Goal: Information Seeking & Learning: Learn about a topic

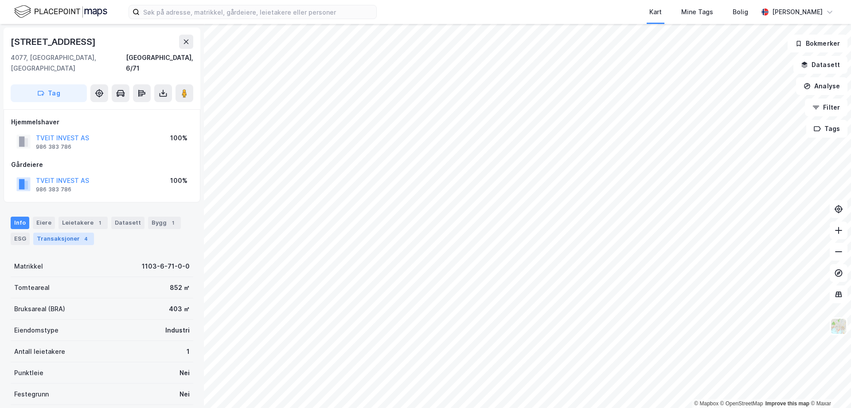
click at [60, 232] on div "Transaksjoner 4" at bounding box center [63, 238] width 61 height 12
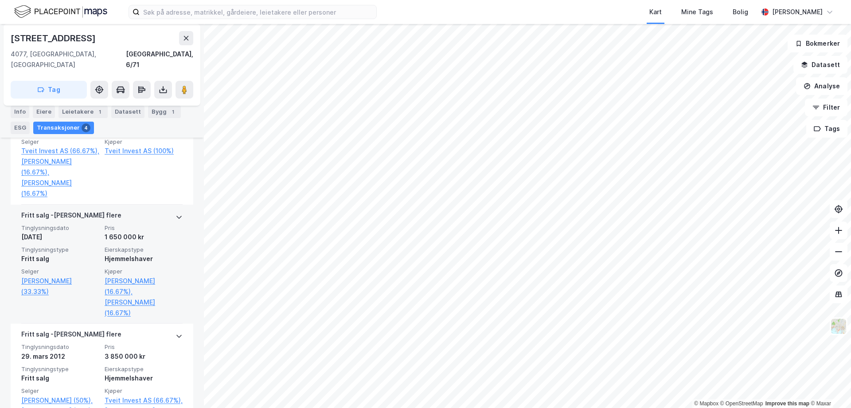
scroll to position [469, 0]
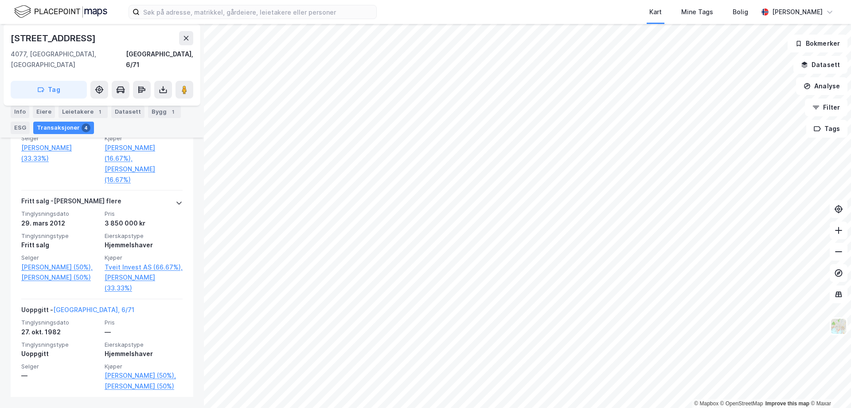
click at [330, 0] on html "Kart Mine Tags [PERSON_NAME] © Mapbox © OpenStreetMap Improve this map © Maxar …" at bounding box center [425, 204] width 851 height 408
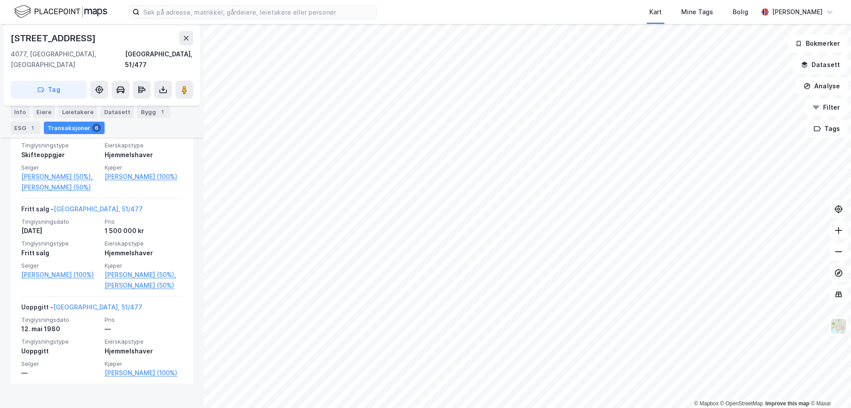
scroll to position [598, 0]
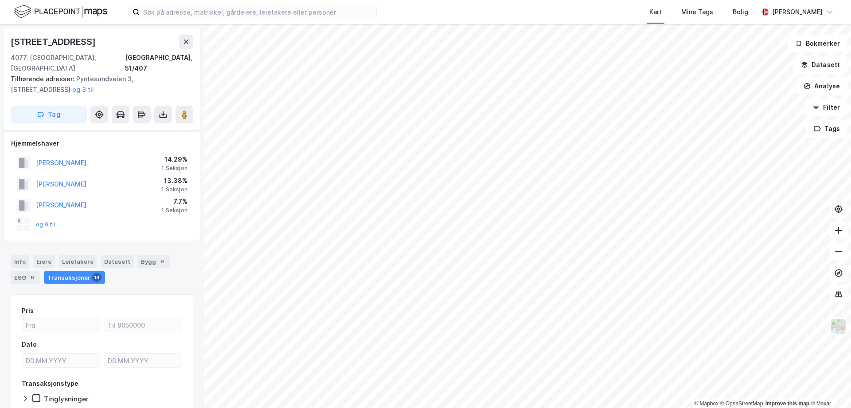
scroll to position [42, 0]
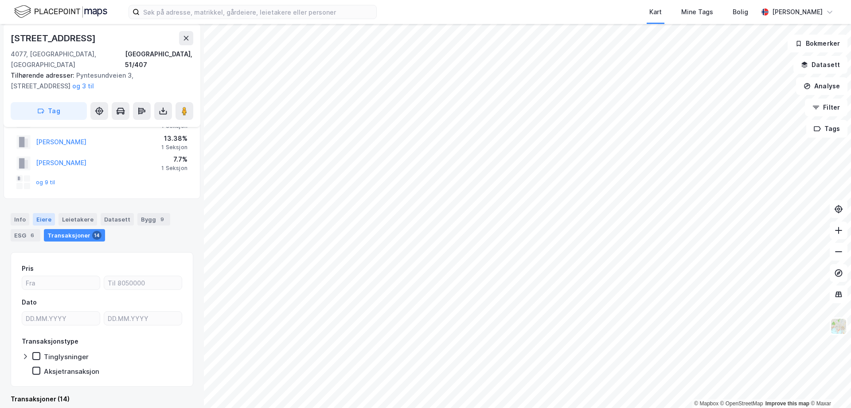
click at [44, 213] on div "Eiere" at bounding box center [44, 219] width 22 height 12
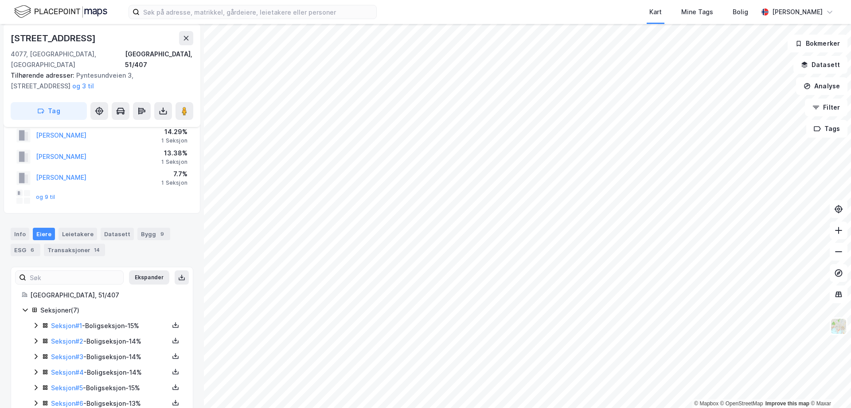
scroll to position [55, 0]
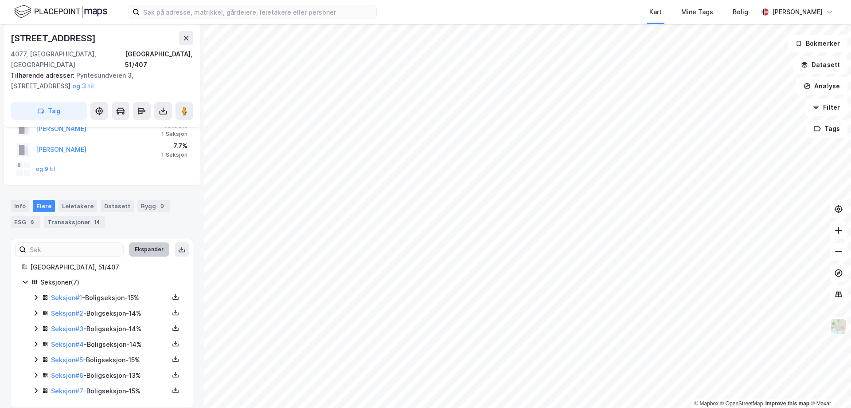
click at [144, 242] on button "Ekspander" at bounding box center [149, 249] width 40 height 14
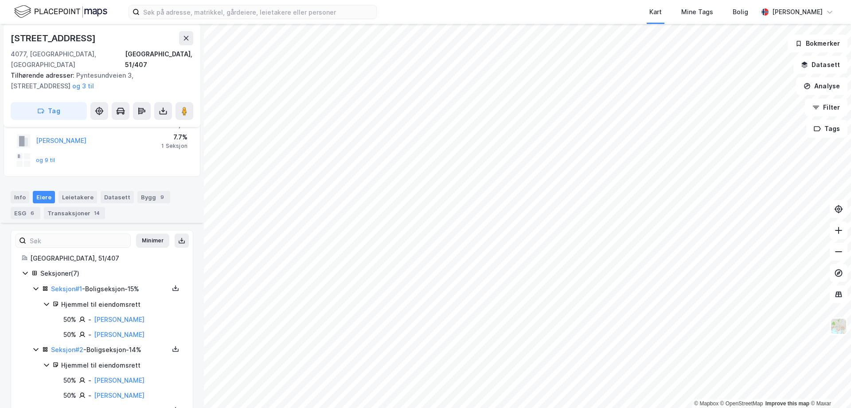
scroll to position [177, 0]
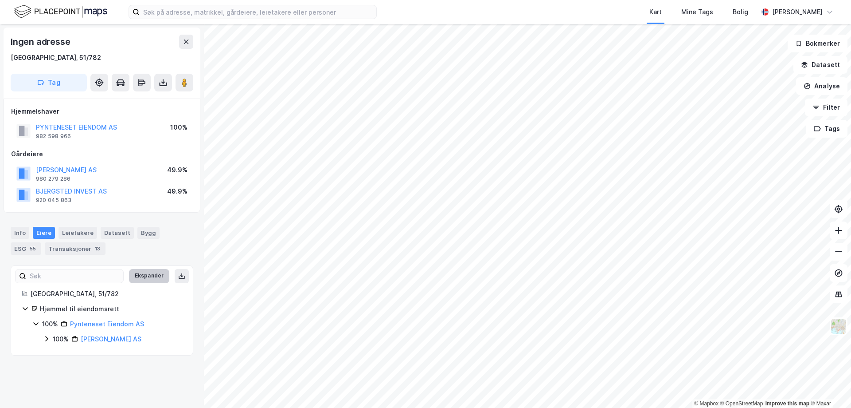
click at [145, 271] on button "Ekspander" at bounding box center [149, 276] width 40 height 14
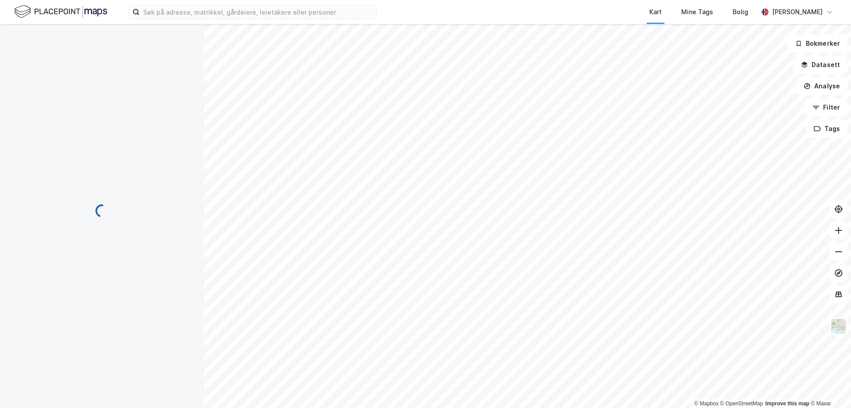
scroll to position [1, 0]
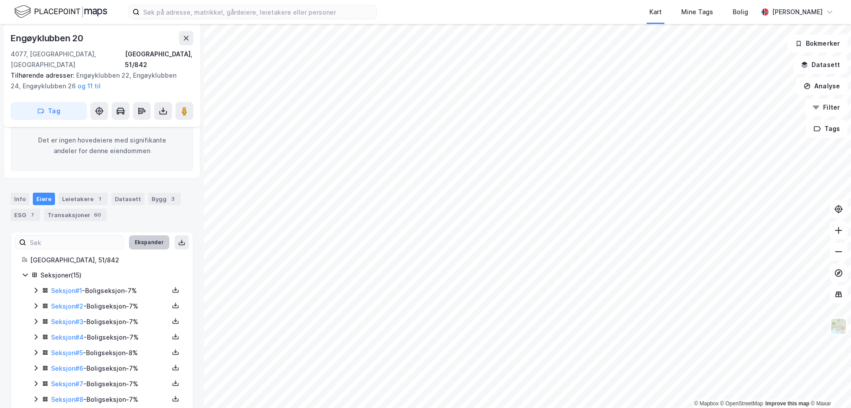
click at [146, 237] on button "Ekspander" at bounding box center [149, 242] width 40 height 14
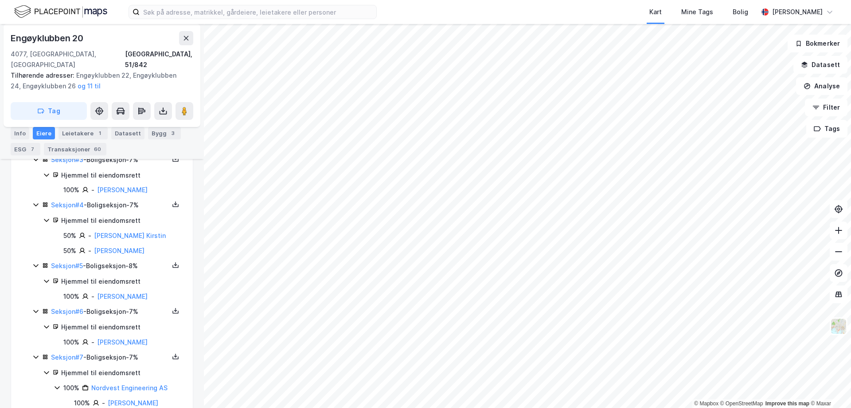
scroll to position [356, 0]
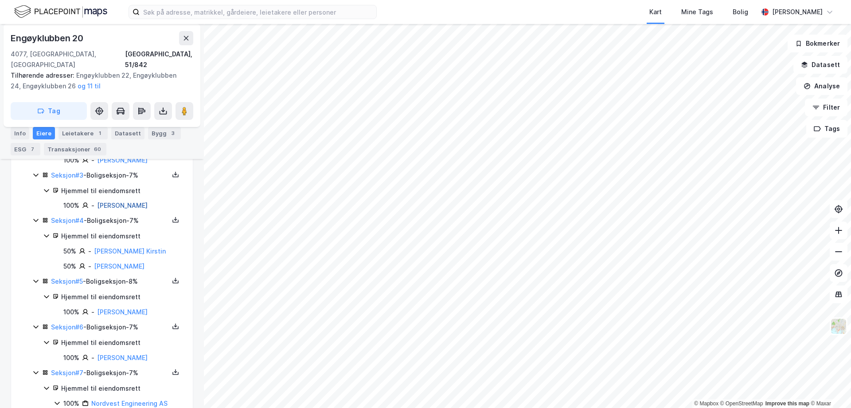
click at [110, 201] on link "[PERSON_NAME]" at bounding box center [122, 205] width 51 height 8
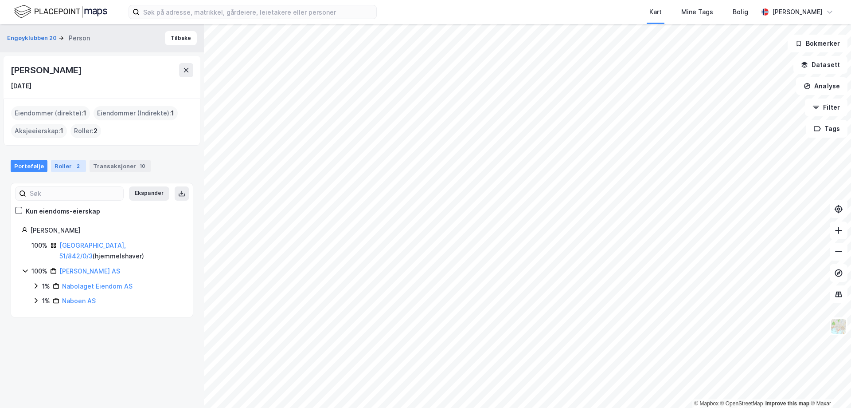
click at [66, 169] on div "Roller 2" at bounding box center [68, 166] width 35 height 12
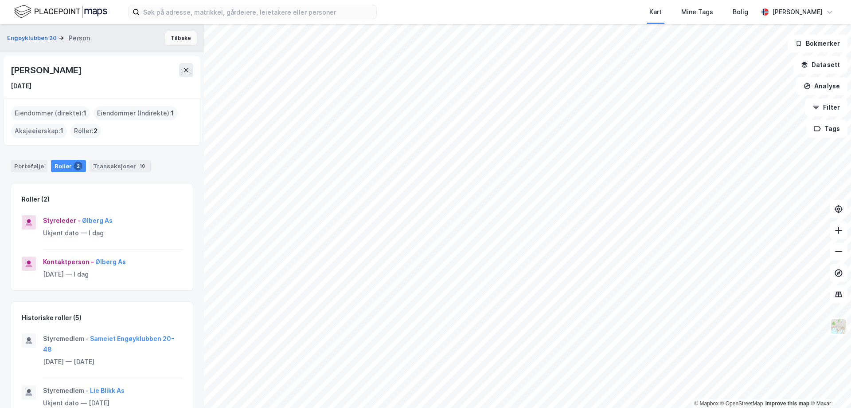
click at [169, 37] on button "Tilbake" at bounding box center [181, 38] width 32 height 14
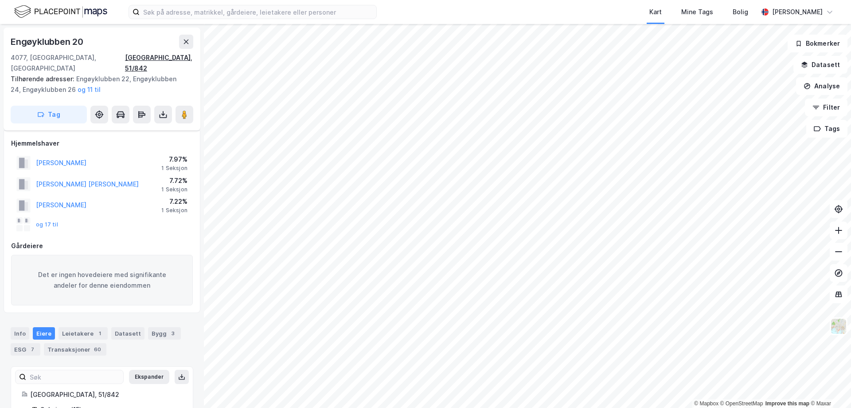
scroll to position [251, 0]
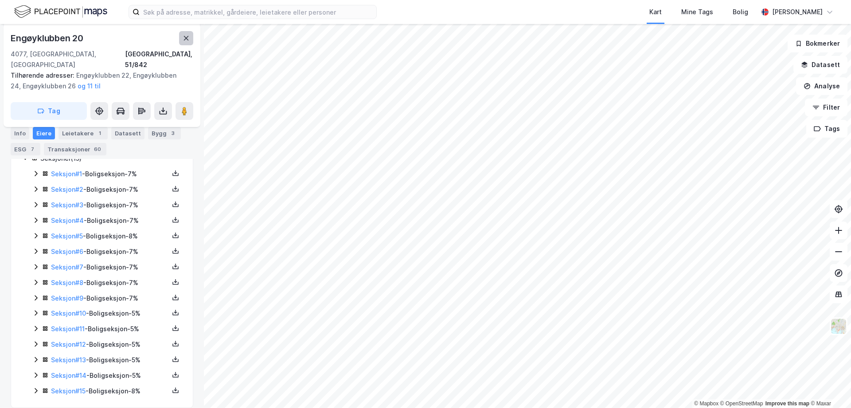
click at [184, 33] on button at bounding box center [186, 38] width 14 height 14
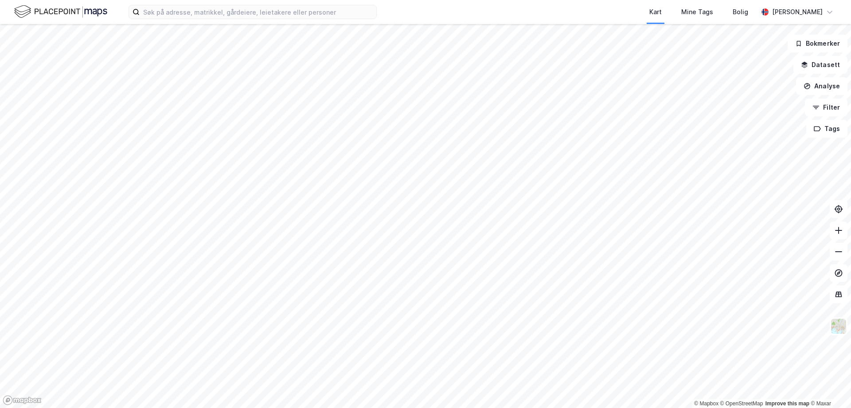
click at [500, 407] on html "Kart Mine Tags [PERSON_NAME] © Mapbox © OpenStreetMap Improve this map © Maxar …" at bounding box center [425, 204] width 851 height 408
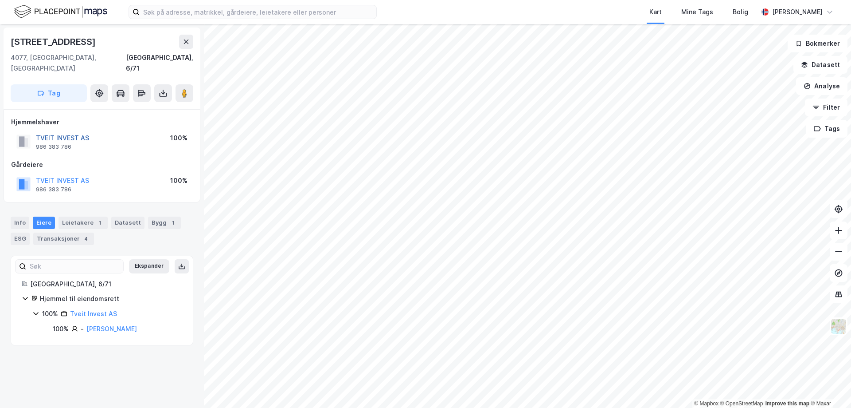
click at [0, 0] on button "TVEIT INVEST AS" at bounding box center [0, 0] width 0 height 0
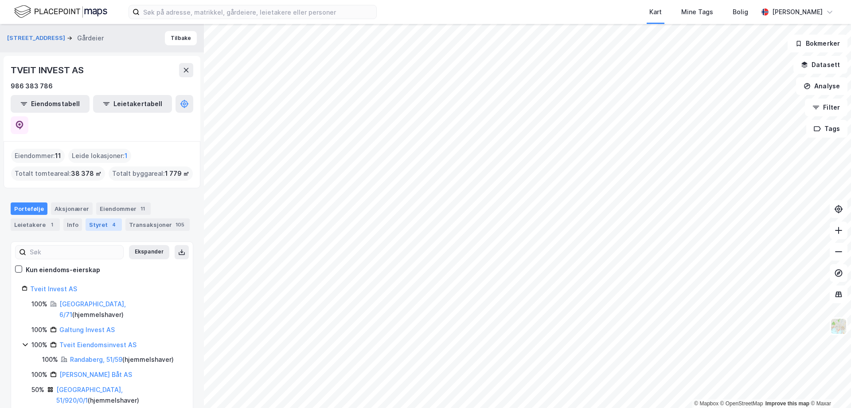
click at [91, 218] on div "Styret 4" at bounding box center [104, 224] width 36 height 12
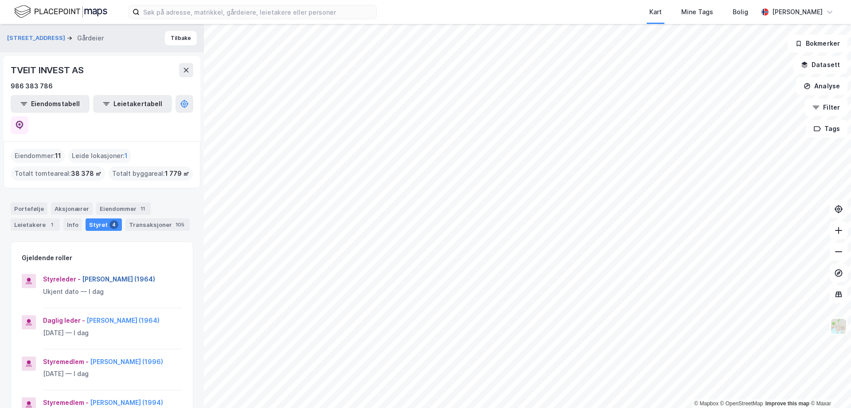
click at [0, 0] on button "[PERSON_NAME] (1964)" at bounding box center [0, 0] width 0 height 0
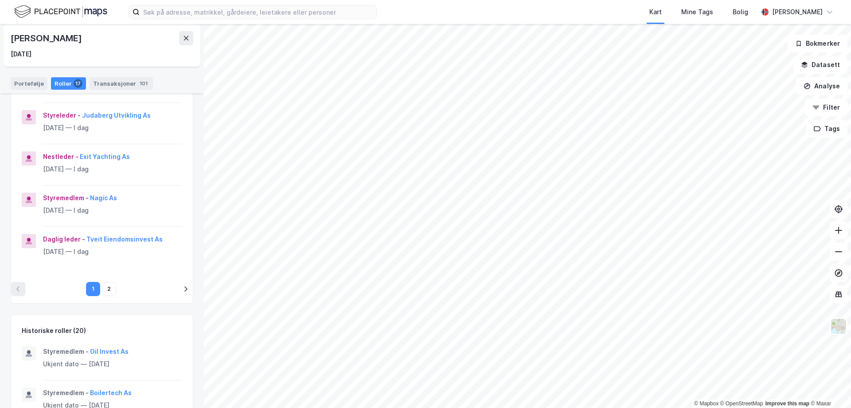
scroll to position [355, 0]
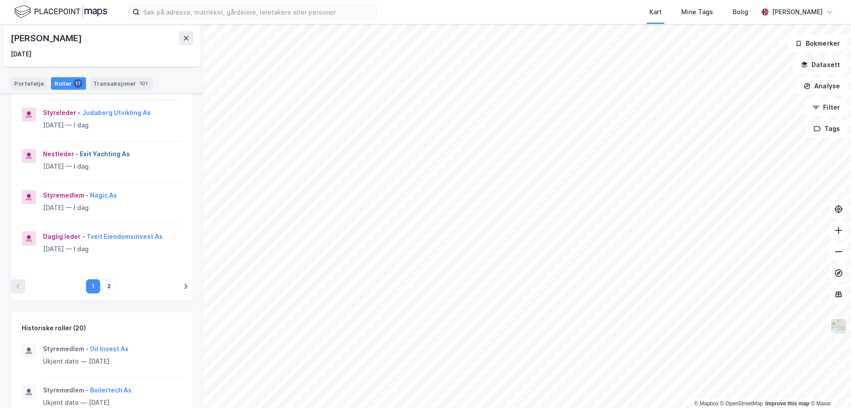
click at [0, 0] on button "Exit Yachting As" at bounding box center [0, 0] width 0 height 0
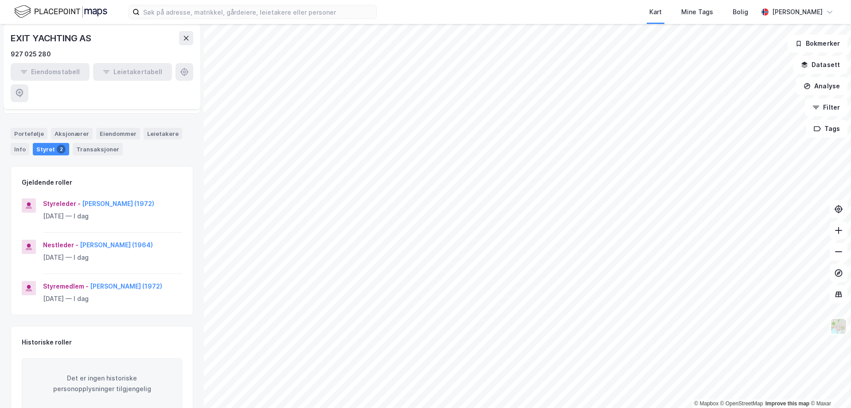
scroll to position [76, 0]
click at [0, 0] on button "[PERSON_NAME] (1972)" at bounding box center [0, 0] width 0 height 0
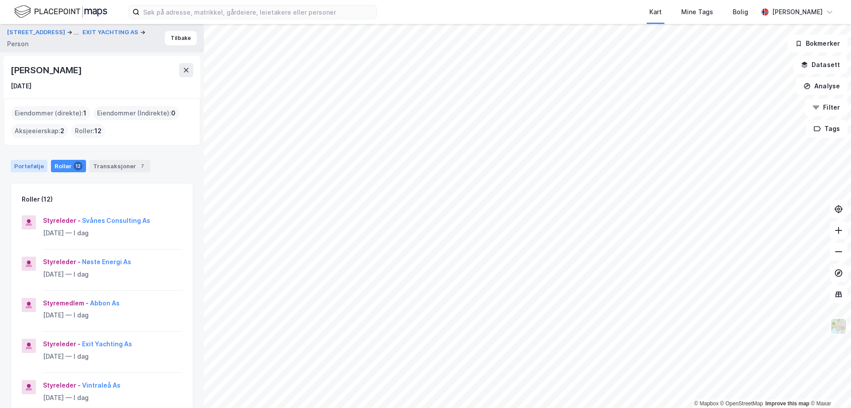
click at [31, 167] on div "Portefølje" at bounding box center [29, 166] width 37 height 12
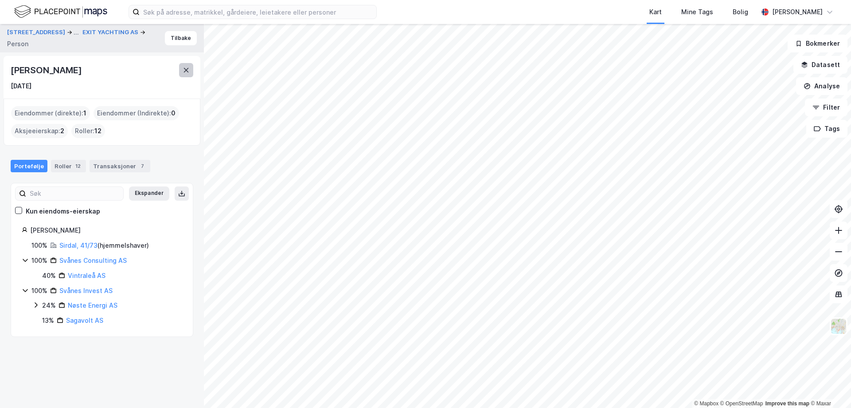
click at [183, 71] on icon at bounding box center [186, 70] width 7 height 7
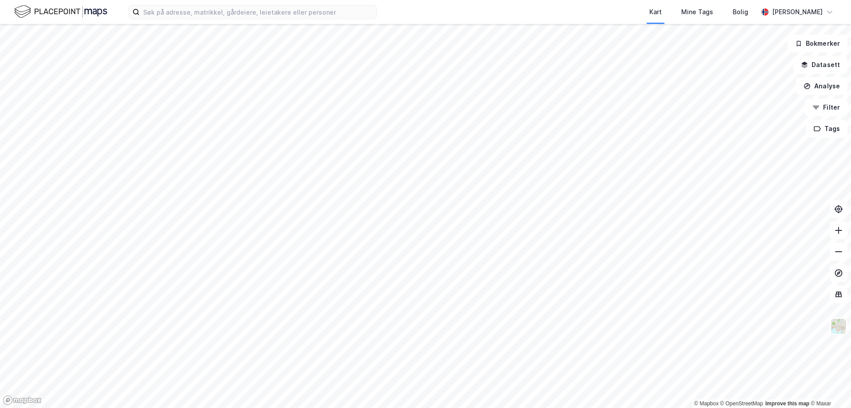
click at [422, 407] on html "Kart Mine Tags [PERSON_NAME] © Mapbox © OpenStreetMap Improve this map © Maxar …" at bounding box center [425, 204] width 851 height 408
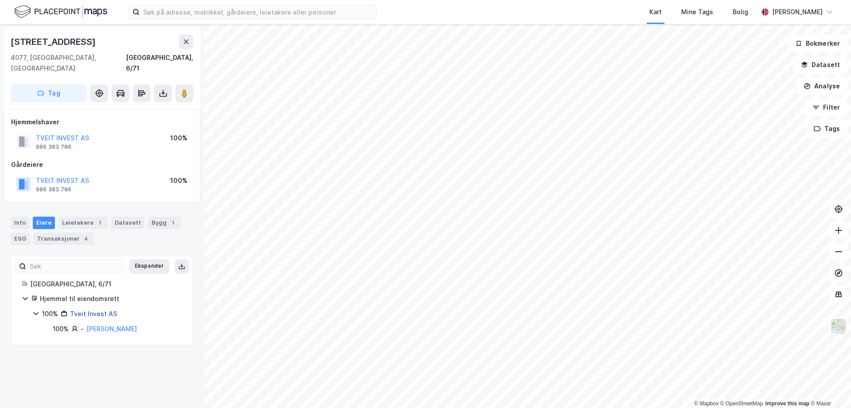
click at [102, 310] on link "Tveit Invest AS" at bounding box center [93, 314] width 47 height 8
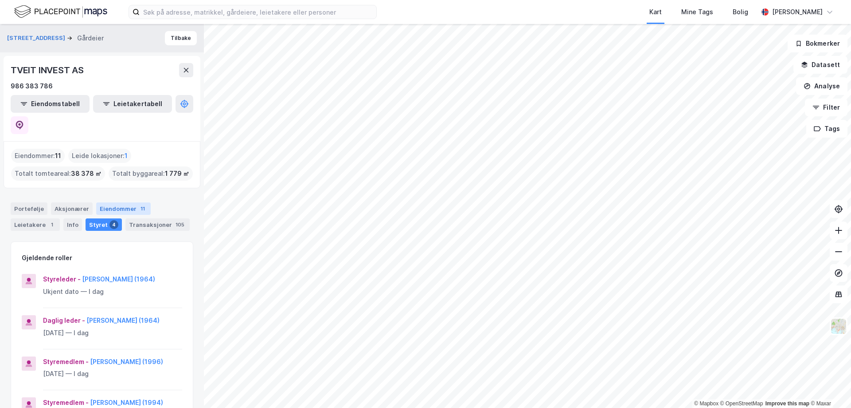
click at [129, 202] on div "Eiendommer 11" at bounding box center [123, 208] width 55 height 12
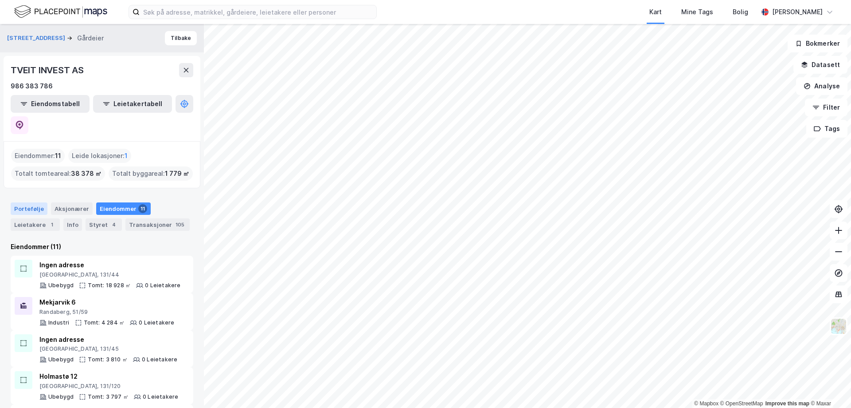
click at [25, 202] on div "Portefølje" at bounding box center [29, 208] width 37 height 12
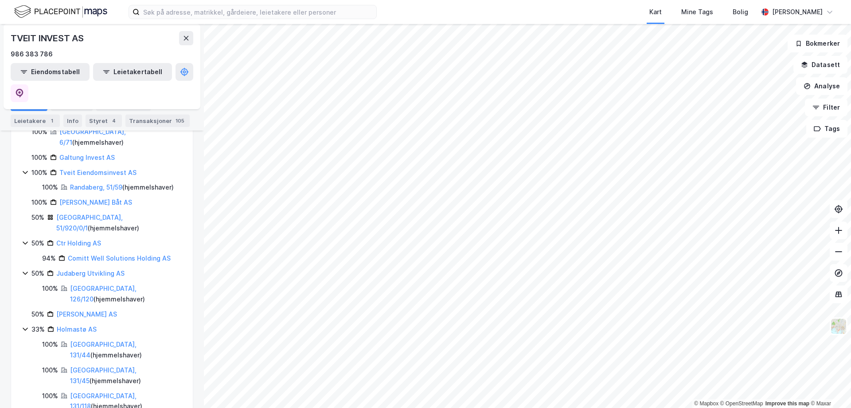
scroll to position [180, 0]
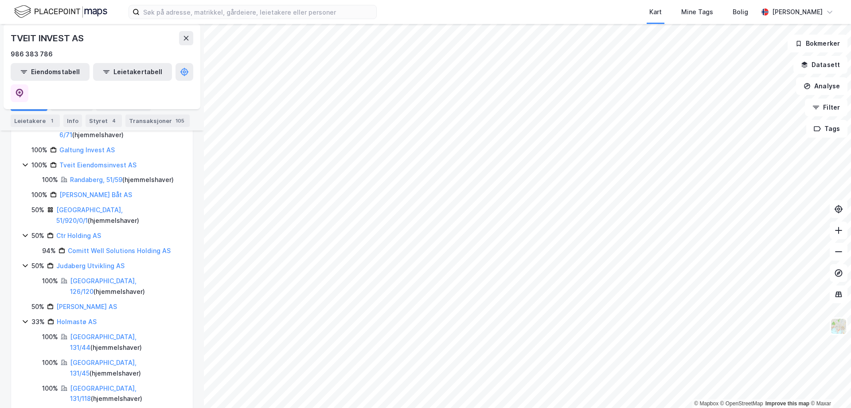
click at [22, 318] on icon at bounding box center [25, 321] width 7 height 7
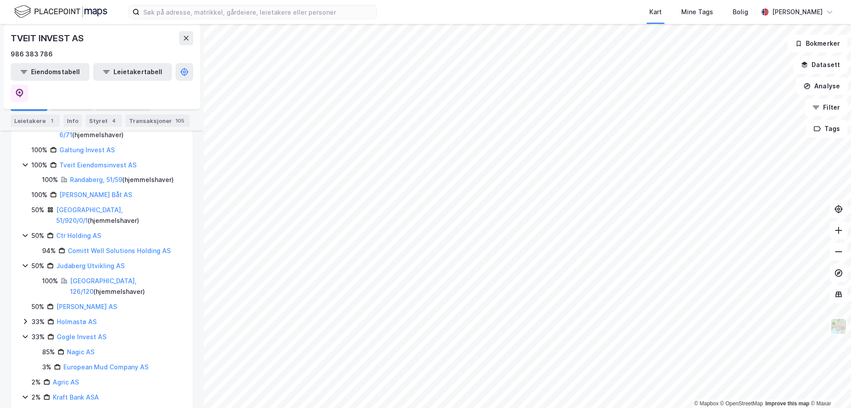
click at [25, 335] on icon at bounding box center [25, 336] width 5 height 3
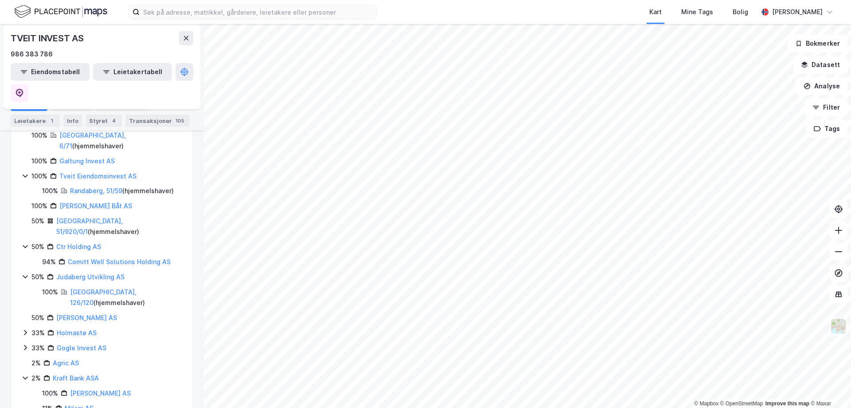
click at [24, 374] on icon at bounding box center [25, 377] width 7 height 7
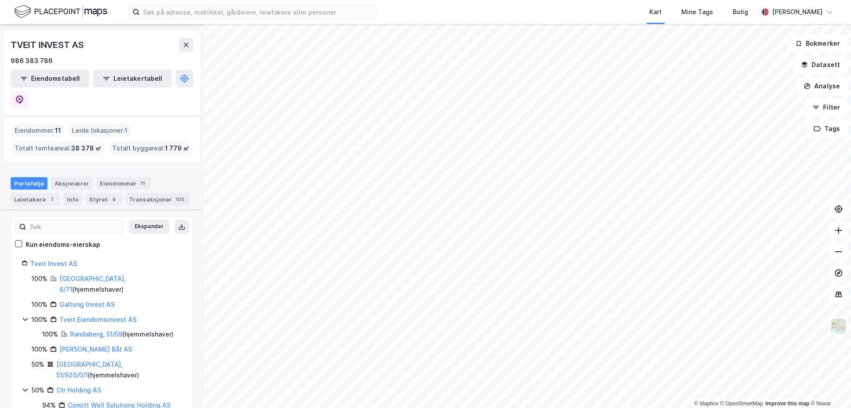
scroll to position [0, 0]
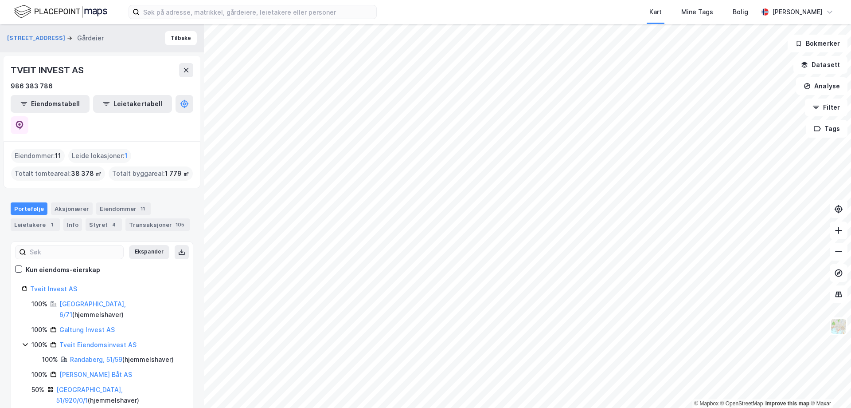
click at [24, 341] on icon at bounding box center [25, 344] width 7 height 7
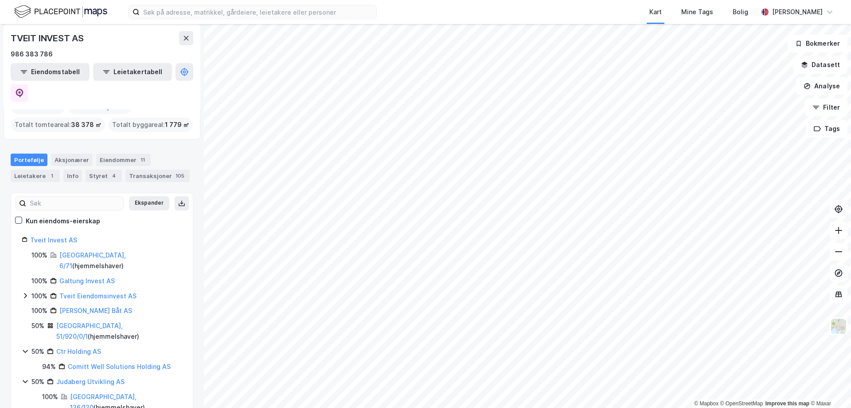
scroll to position [20, 0]
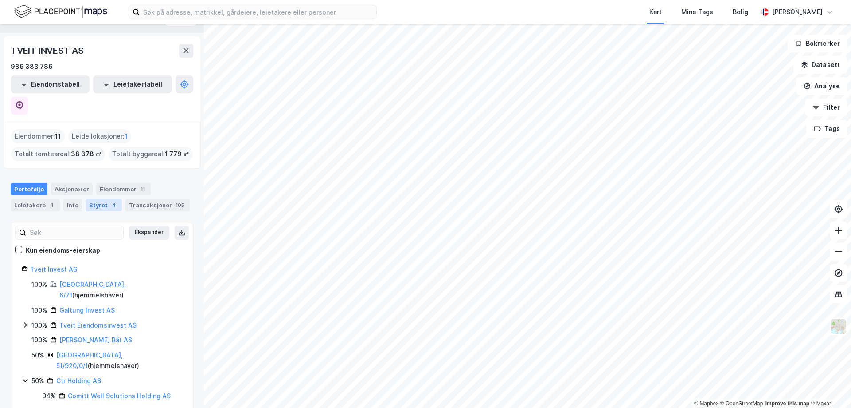
click at [96, 199] on div "Styret 4" at bounding box center [104, 205] width 36 height 12
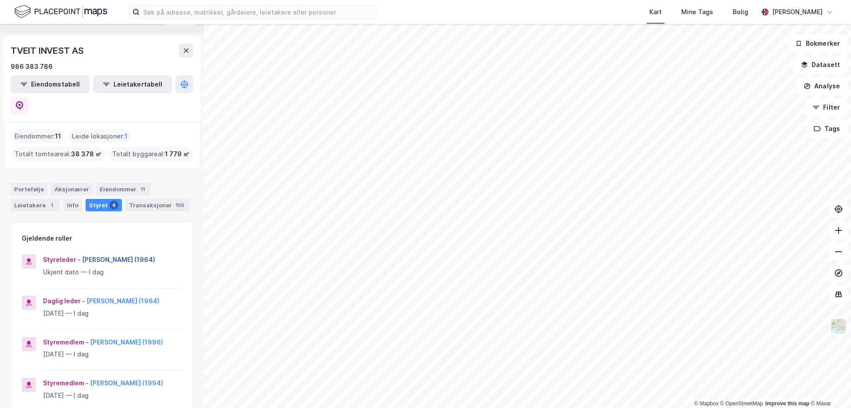
click at [0, 0] on button "[PERSON_NAME] (1964)" at bounding box center [0, 0] width 0 height 0
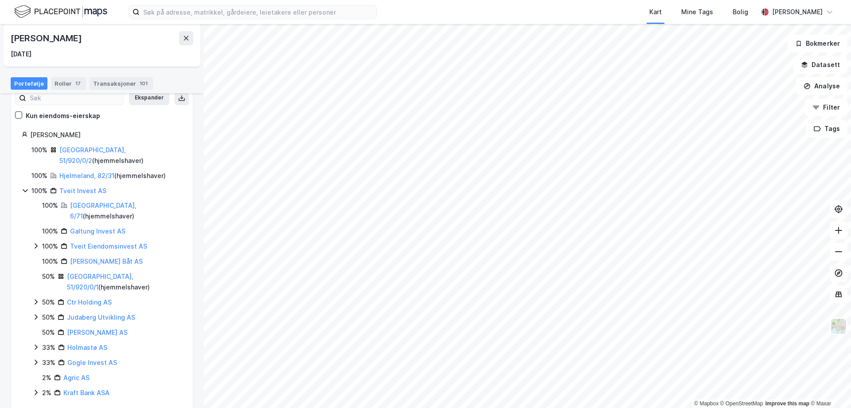
scroll to position [97, 0]
click at [152, 101] on button "Ekspander" at bounding box center [149, 97] width 40 height 14
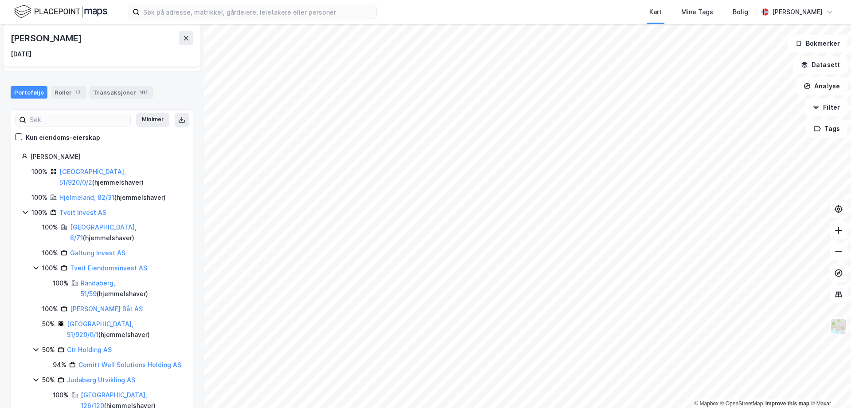
scroll to position [0, 0]
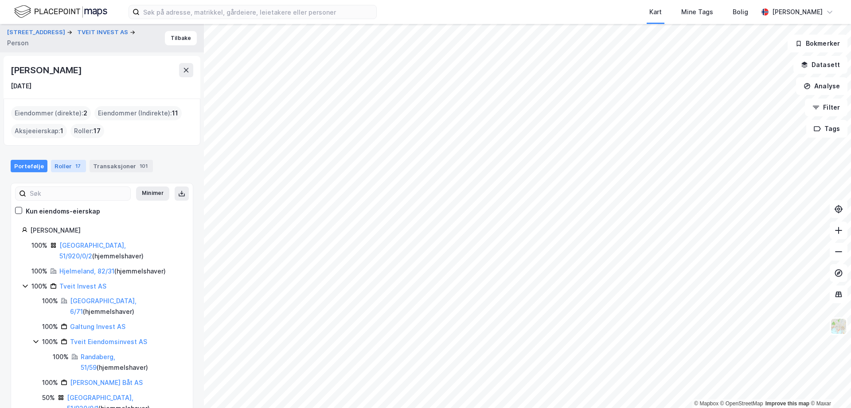
click at [63, 163] on div "Roller 17" at bounding box center [68, 166] width 35 height 12
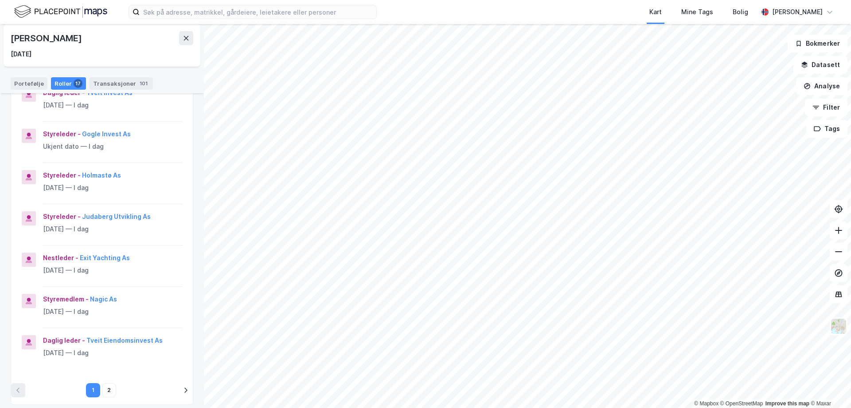
scroll to position [266, 0]
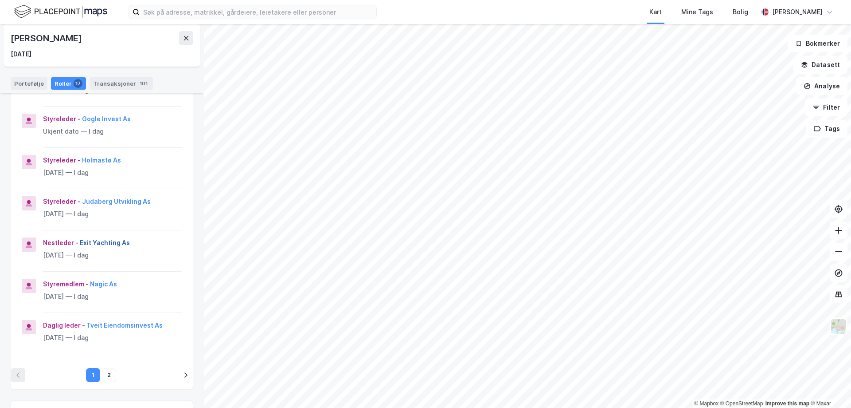
click at [0, 0] on button "Exit Yachting As" at bounding box center [0, 0] width 0 height 0
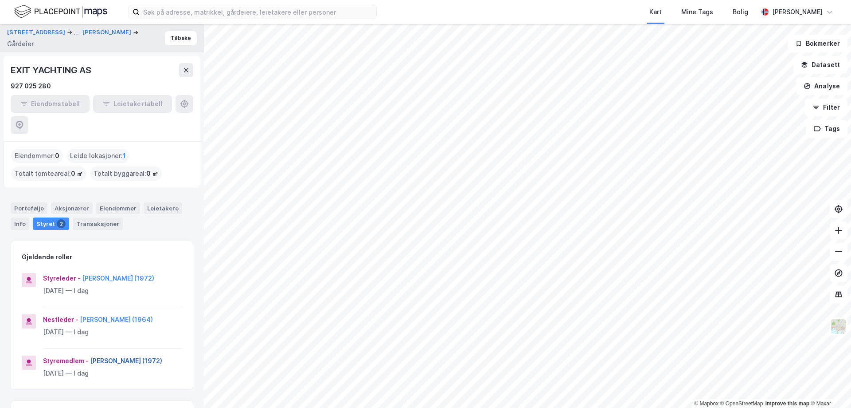
click at [0, 0] on button "[PERSON_NAME] (1972)" at bounding box center [0, 0] width 0 height 0
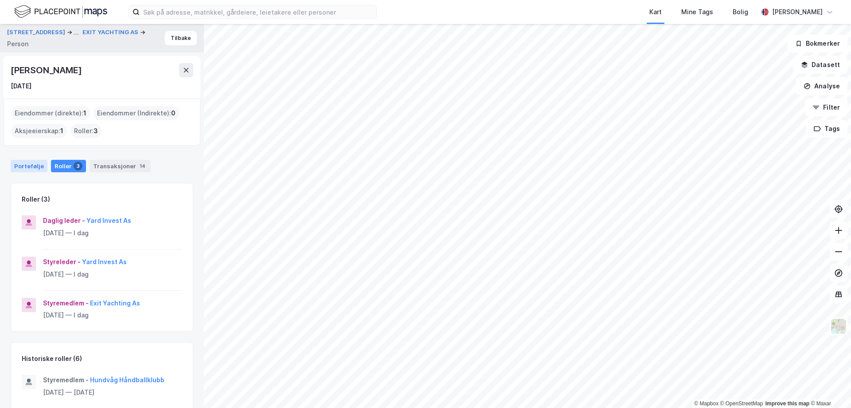
click at [22, 167] on div "Portefølje" at bounding box center [29, 166] width 37 height 12
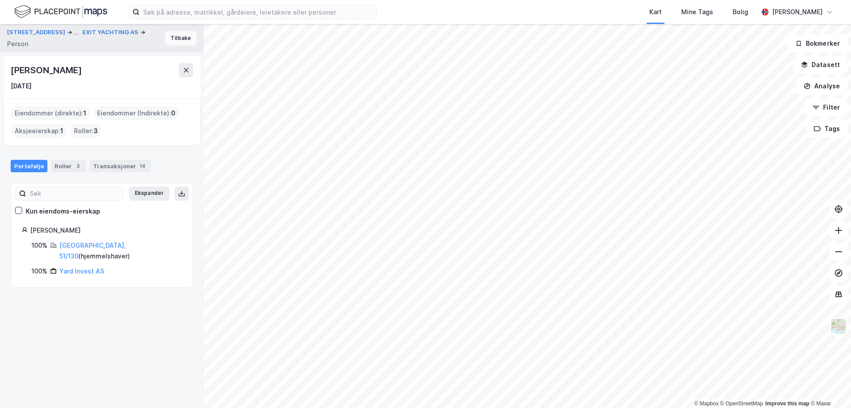
click at [177, 39] on button "Tilbake" at bounding box center [181, 38] width 32 height 14
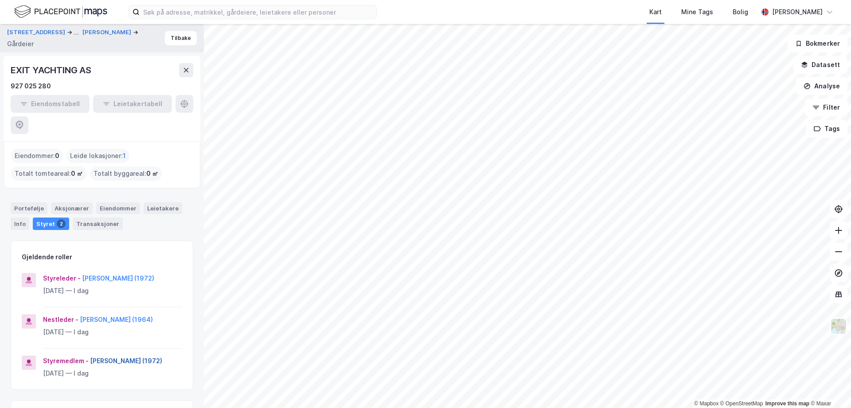
click at [0, 0] on button "[PERSON_NAME] (1972)" at bounding box center [0, 0] width 0 height 0
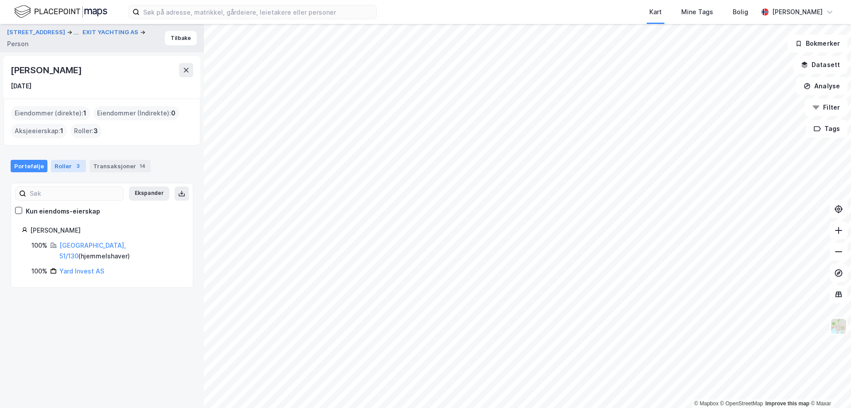
click at [67, 162] on div "Roller 3" at bounding box center [68, 166] width 35 height 12
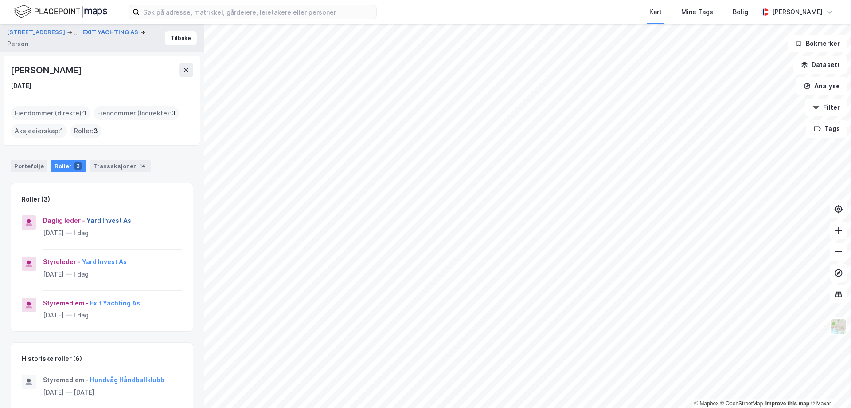
click at [0, 0] on button "Yard Invest As" at bounding box center [0, 0] width 0 height 0
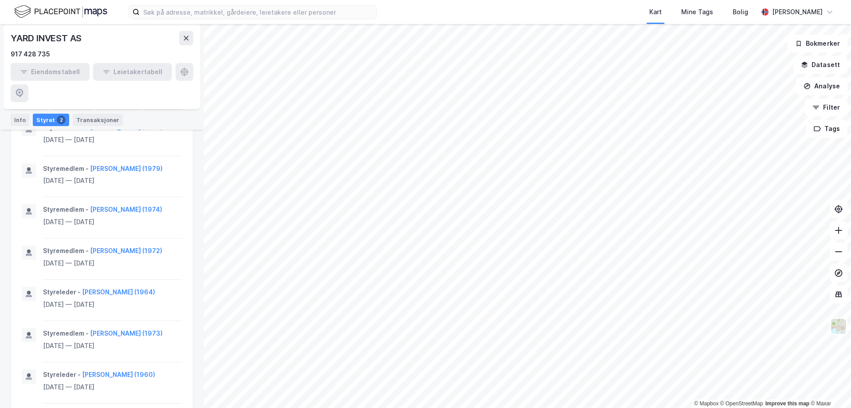
scroll to position [347, 0]
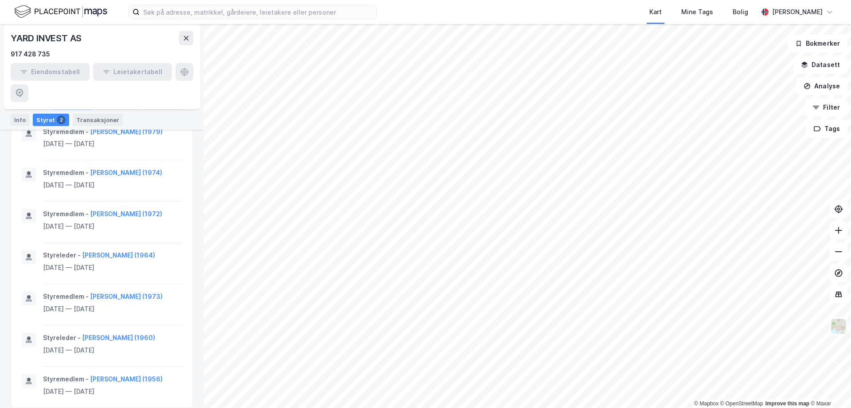
click at [70, 101] on div "Aksjonærer" at bounding box center [72, 104] width 42 height 12
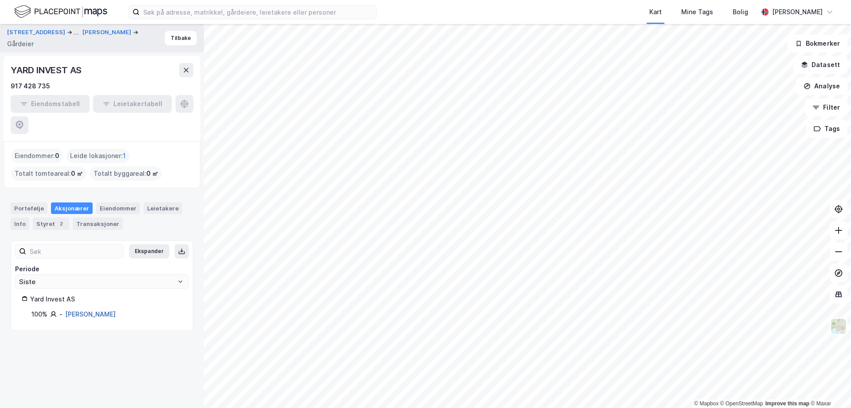
click at [90, 310] on link "[PERSON_NAME]" at bounding box center [90, 314] width 51 height 8
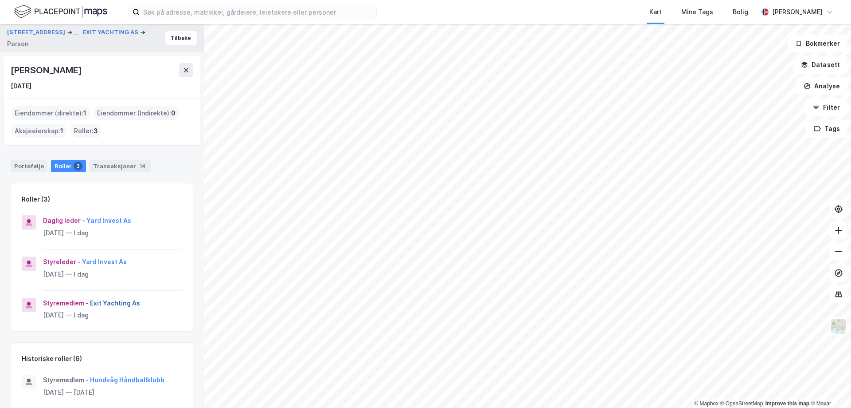
click at [0, 0] on button "Exit Yachting As" at bounding box center [0, 0] width 0 height 0
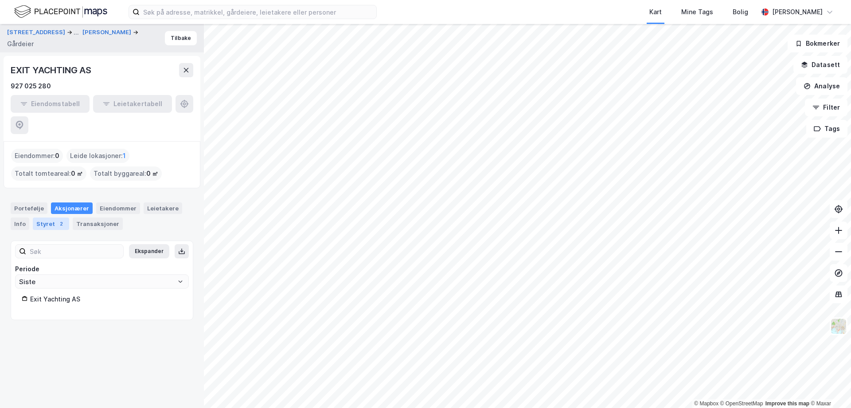
click at [52, 217] on div "Styret 2" at bounding box center [51, 223] width 36 height 12
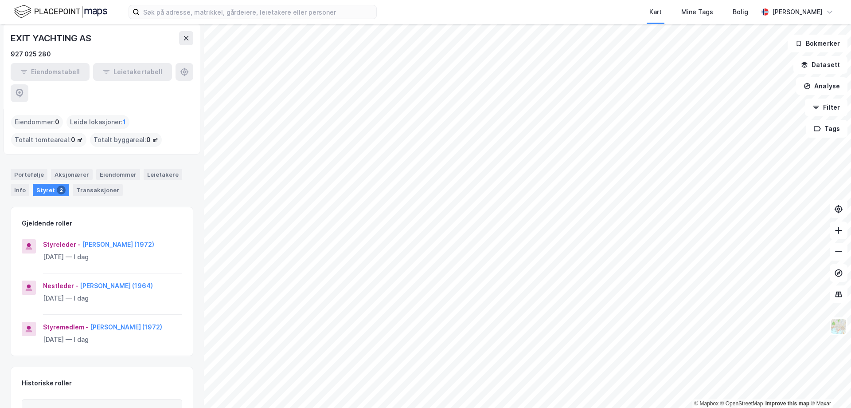
scroll to position [76, 0]
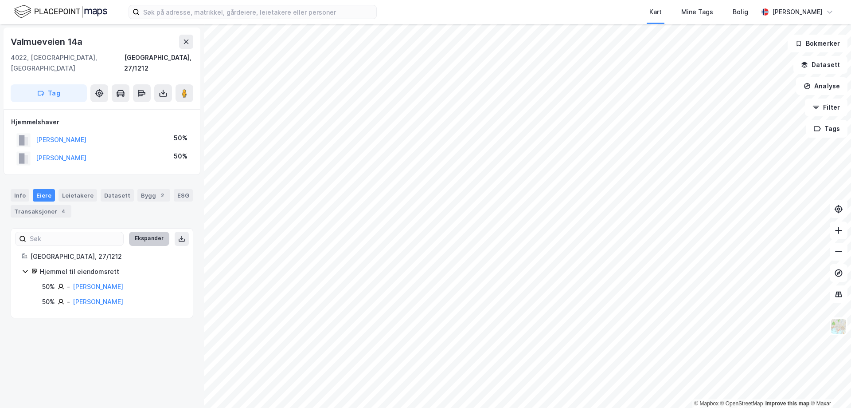
click at [138, 231] on button "Ekspander" at bounding box center [149, 238] width 40 height 14
click at [52, 205] on div "Transaksjoner 4" at bounding box center [41, 211] width 61 height 12
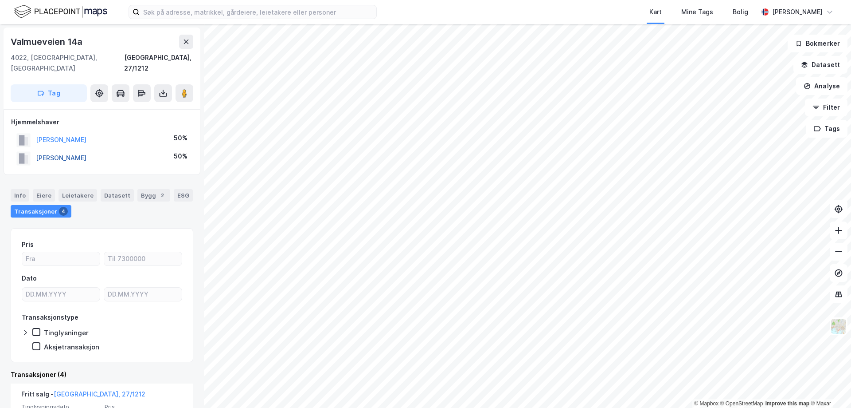
click at [0, 0] on button "[PERSON_NAME]" at bounding box center [0, 0] width 0 height 0
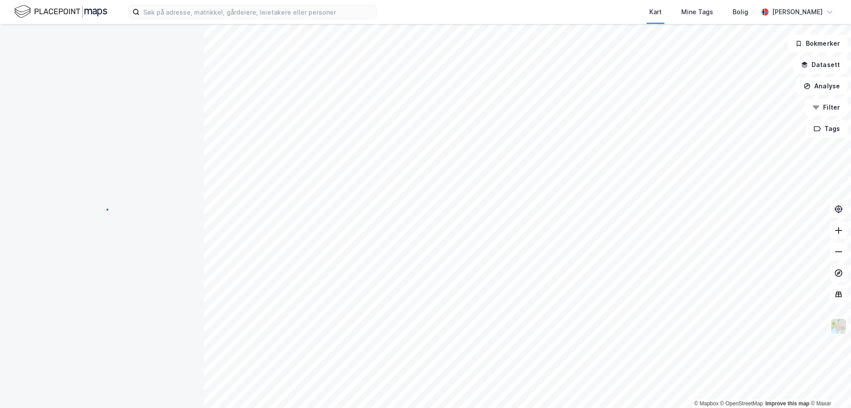
scroll to position [0, 0]
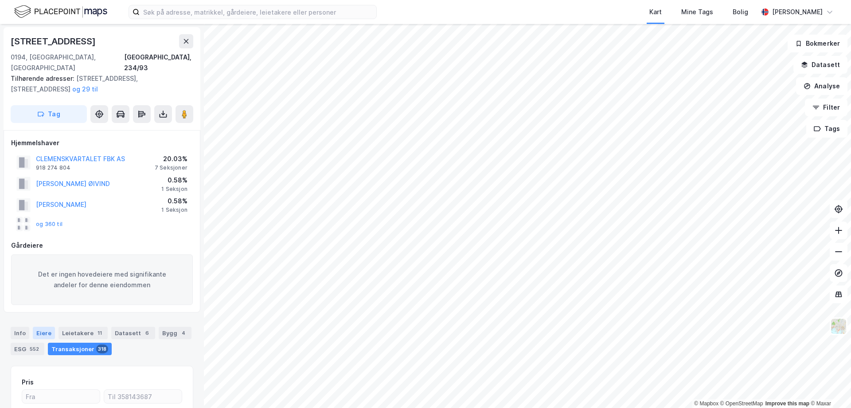
click at [39, 326] on div "Eiere" at bounding box center [44, 332] width 22 height 12
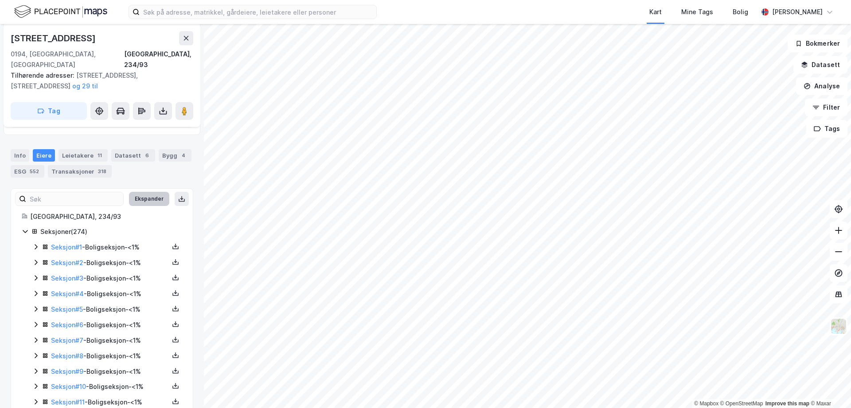
click at [147, 192] on button "Ekspander" at bounding box center [149, 199] width 40 height 14
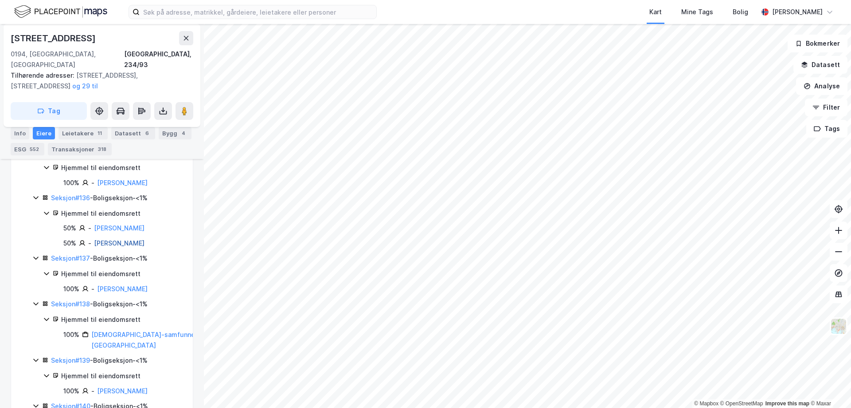
scroll to position [7362, 0]
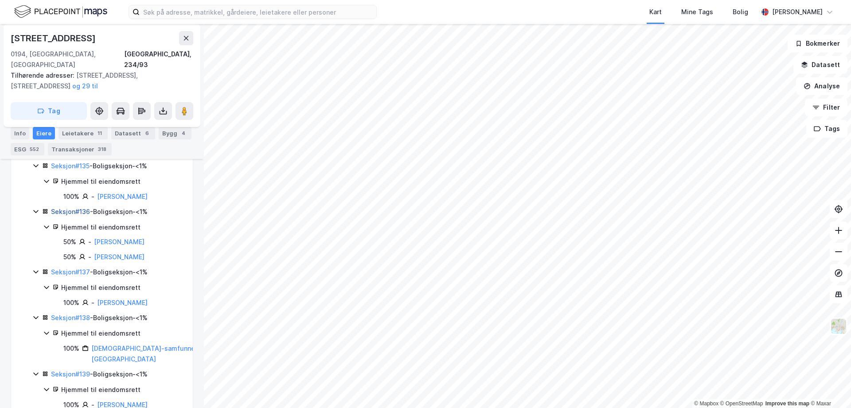
click at [75, 208] on link "Seksjon # 136" at bounding box center [70, 212] width 39 height 8
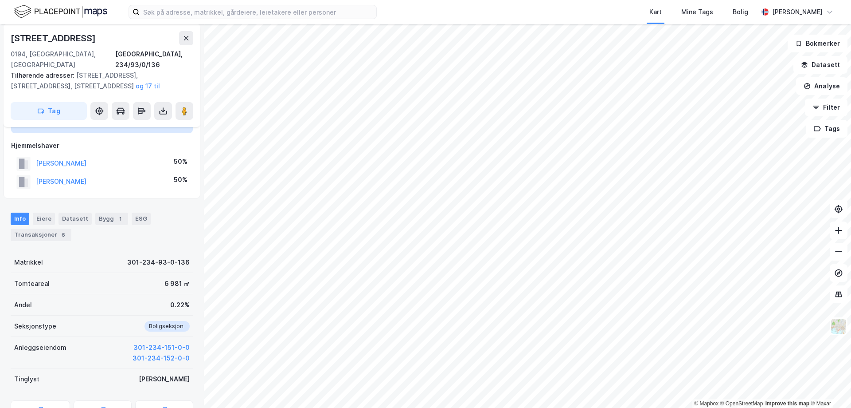
scroll to position [59, 0]
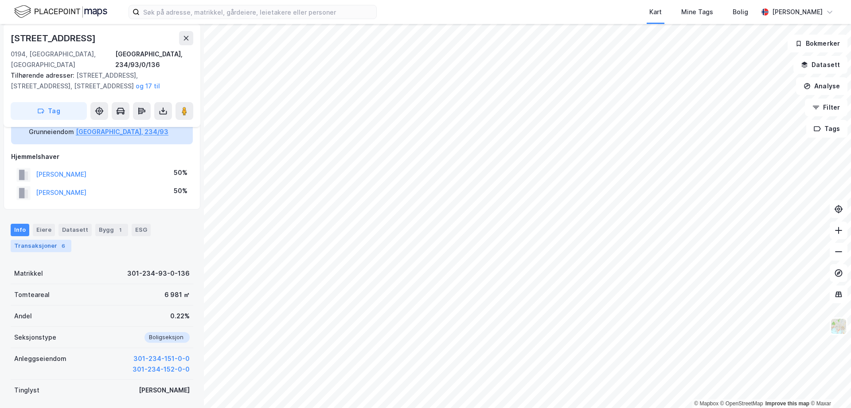
click at [32, 239] on div "Transaksjoner 6" at bounding box center [41, 245] width 61 height 12
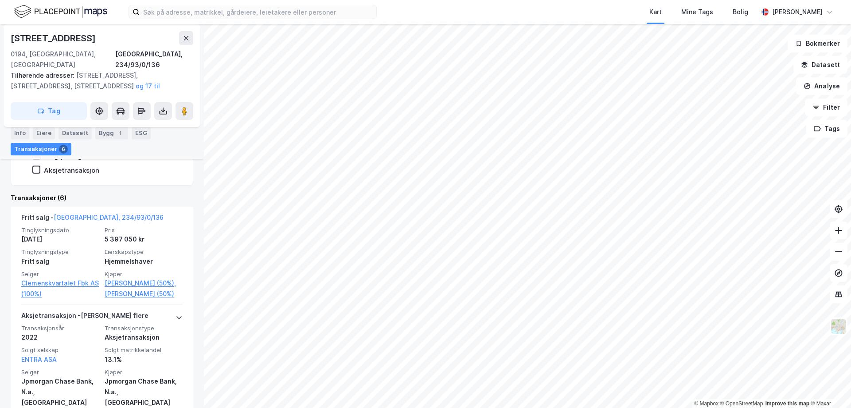
scroll to position [280, 0]
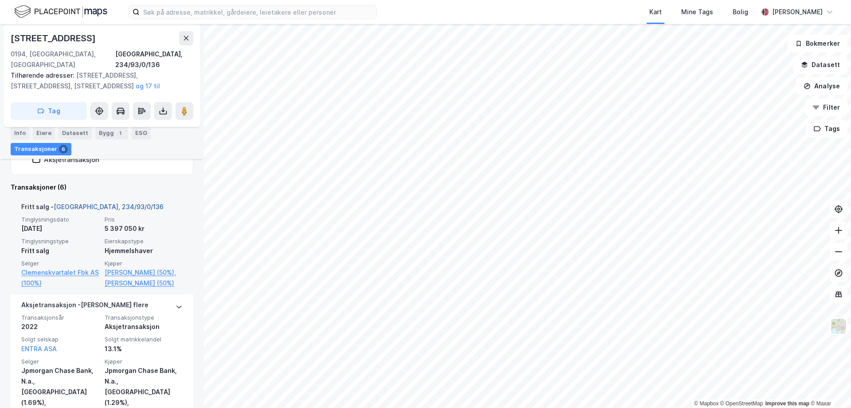
click at [77, 203] on link "[GEOGRAPHIC_DATA], 234/93/0/136" at bounding box center [109, 207] width 110 height 8
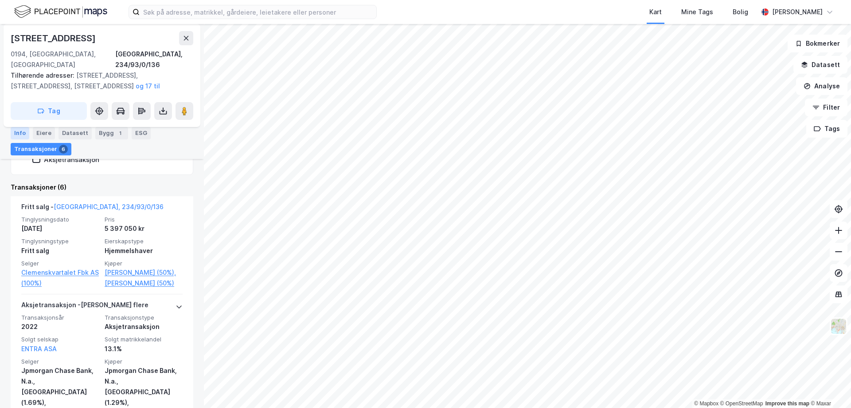
click at [20, 133] on div "Info" at bounding box center [20, 133] width 19 height 12
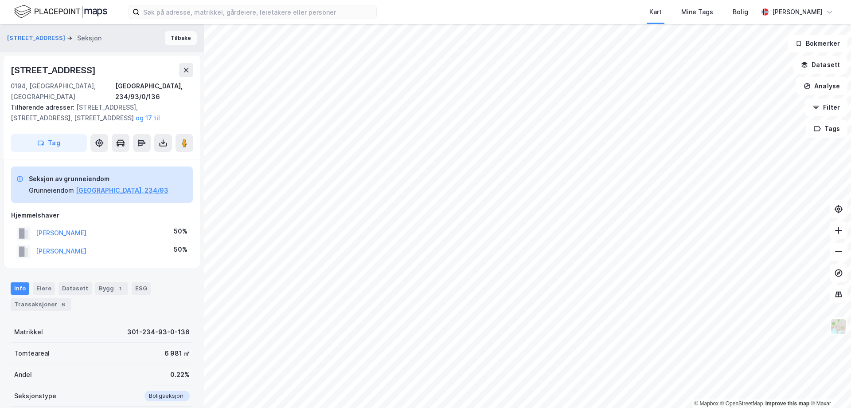
click at [180, 38] on button "Tilbake" at bounding box center [181, 38] width 32 height 14
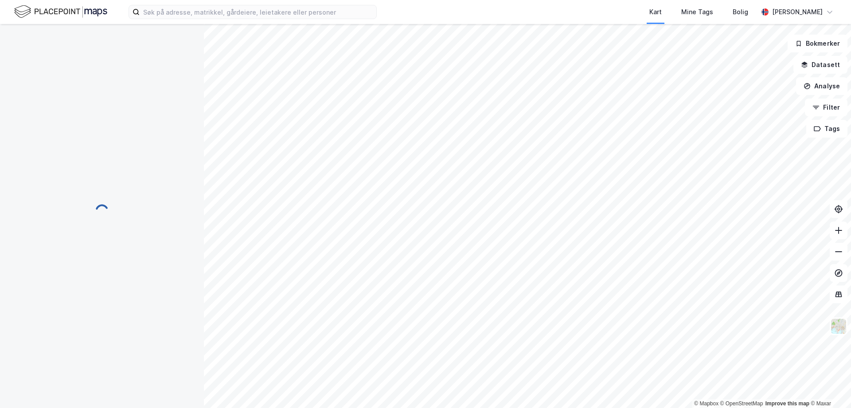
scroll to position [3, 0]
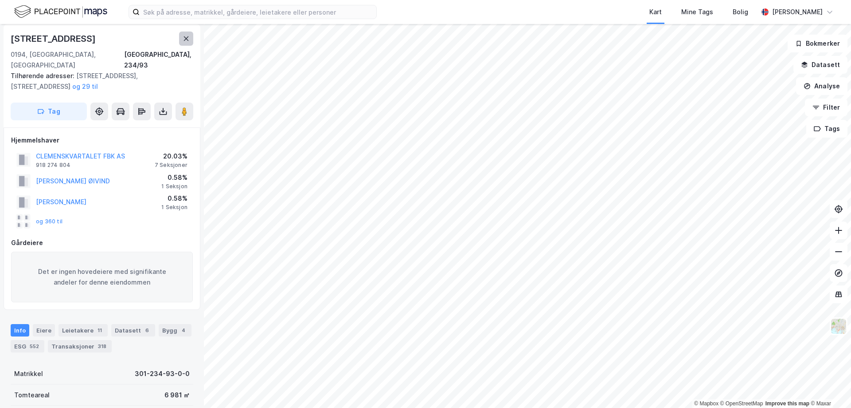
click at [182, 39] on button at bounding box center [186, 38] width 14 height 14
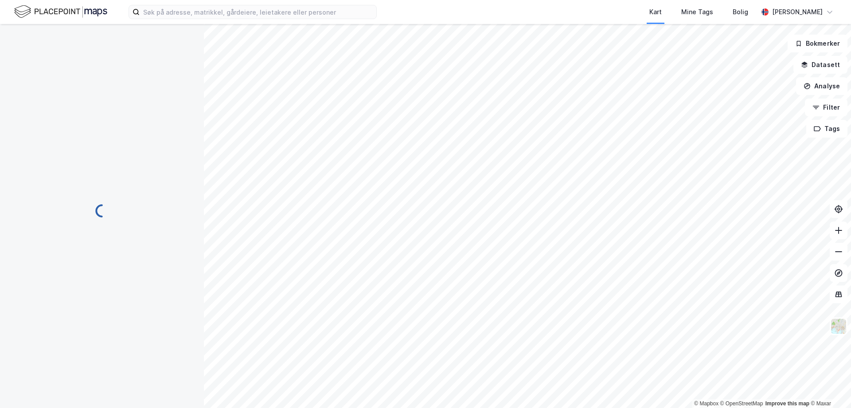
scroll to position [3, 0]
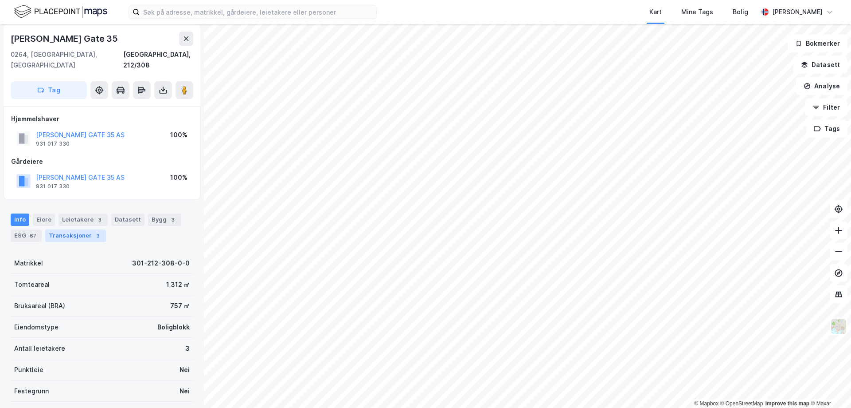
click at [70, 229] on div "Transaksjoner 3" at bounding box center [75, 235] width 61 height 12
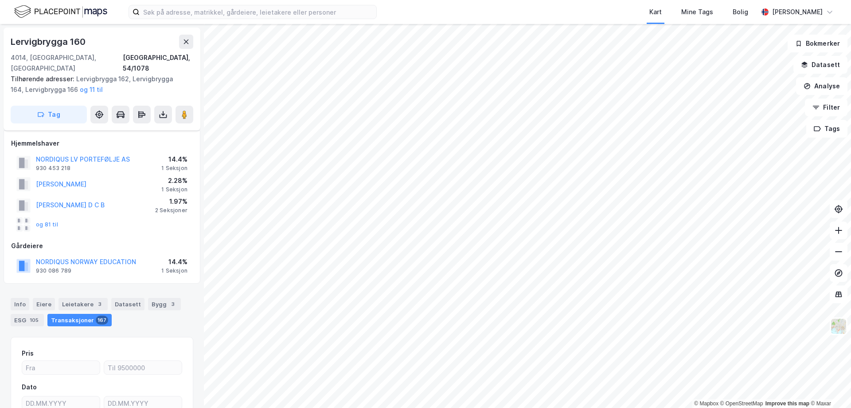
scroll to position [4, 0]
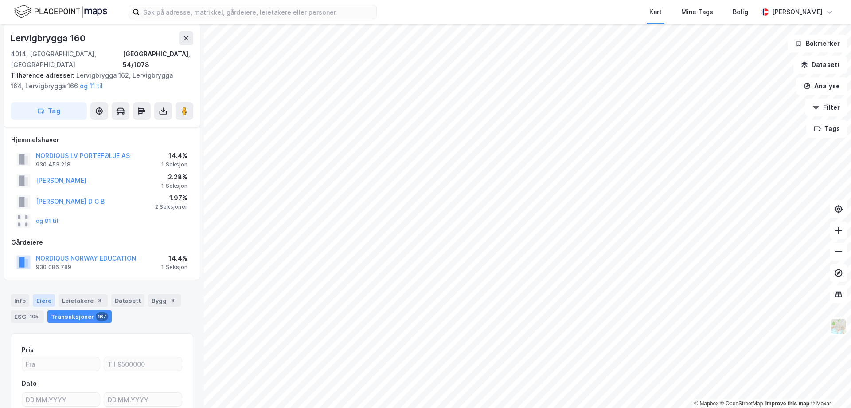
click at [36, 294] on div "Eiere" at bounding box center [44, 300] width 22 height 12
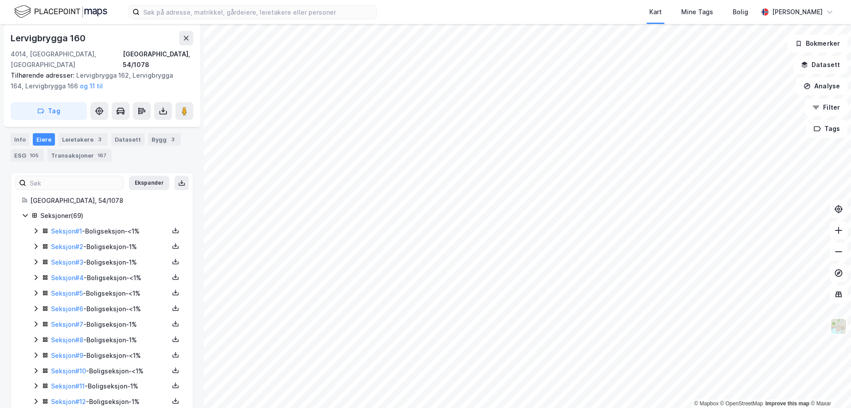
scroll to position [133, 0]
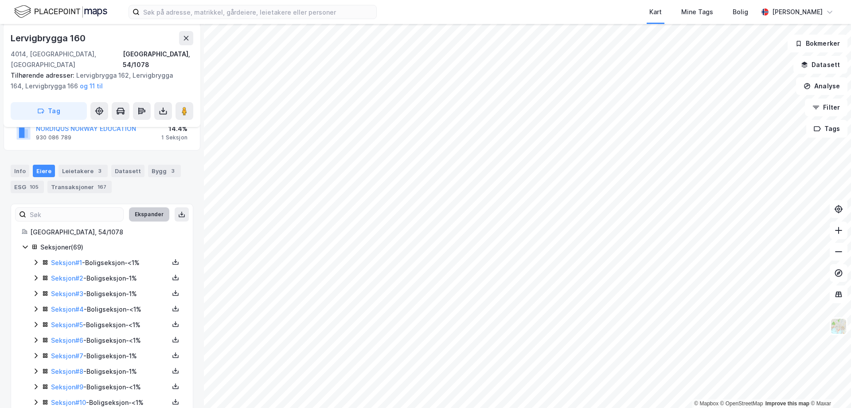
click at [138, 207] on button "Ekspander" at bounding box center [149, 214] width 40 height 14
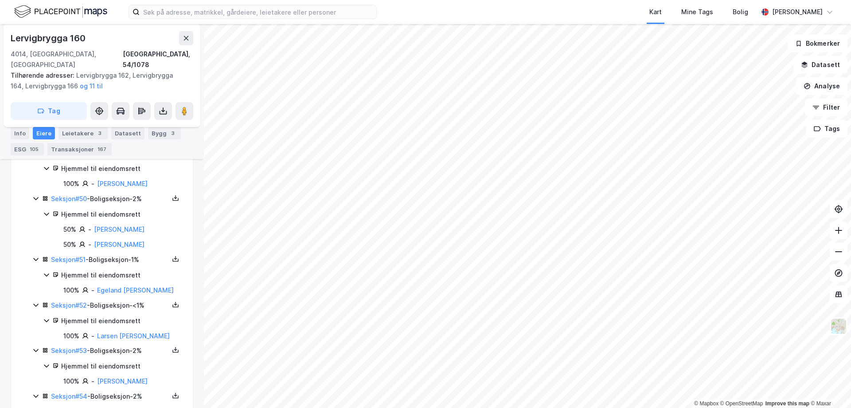
scroll to position [2661, 0]
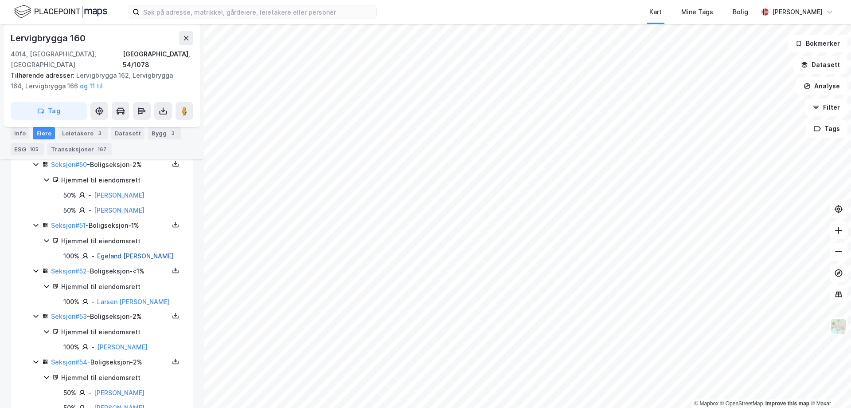
click at [122, 252] on link "Egeland [PERSON_NAME]" at bounding box center [135, 256] width 77 height 8
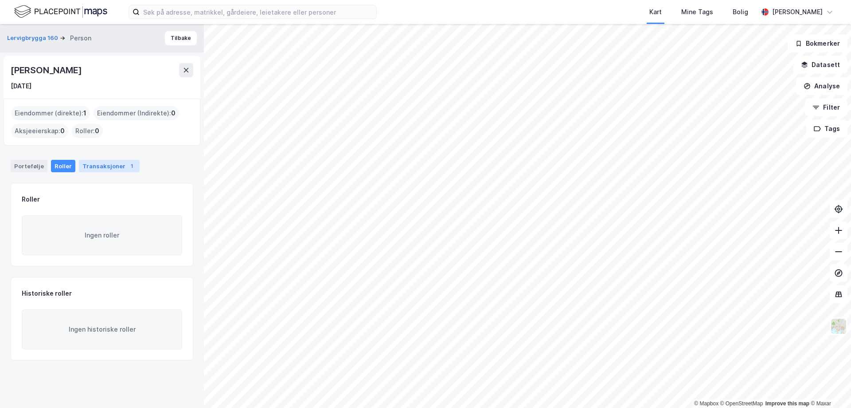
click at [98, 168] on div "Transaksjoner 1" at bounding box center [109, 166] width 61 height 12
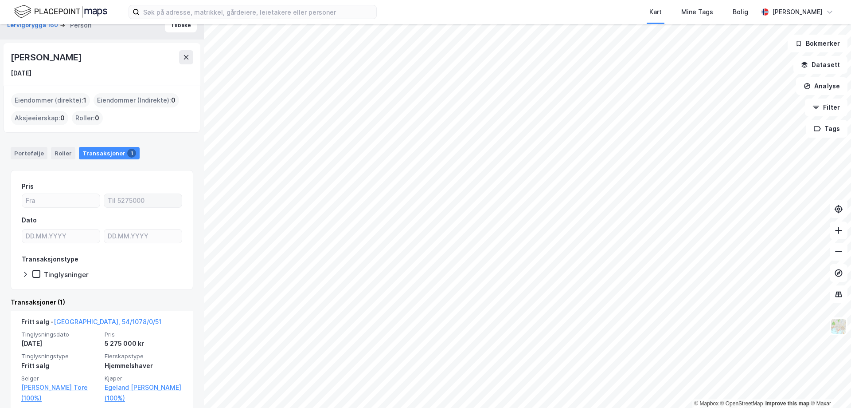
scroll to position [24, 0]
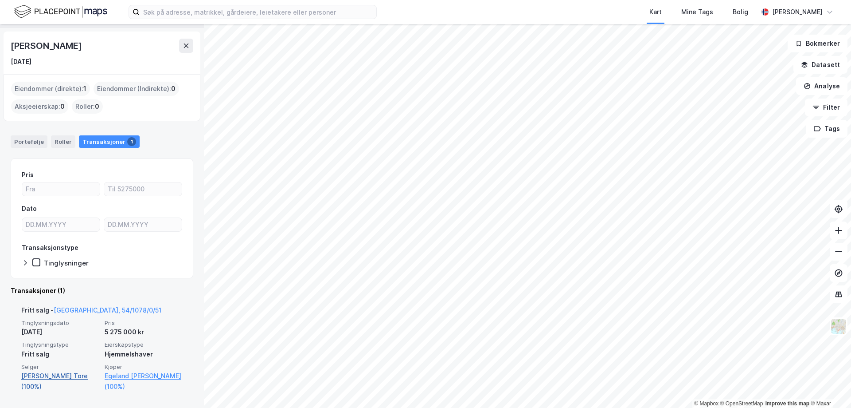
click at [63, 374] on link "[PERSON_NAME] Tore (100%)" at bounding box center [60, 380] width 78 height 21
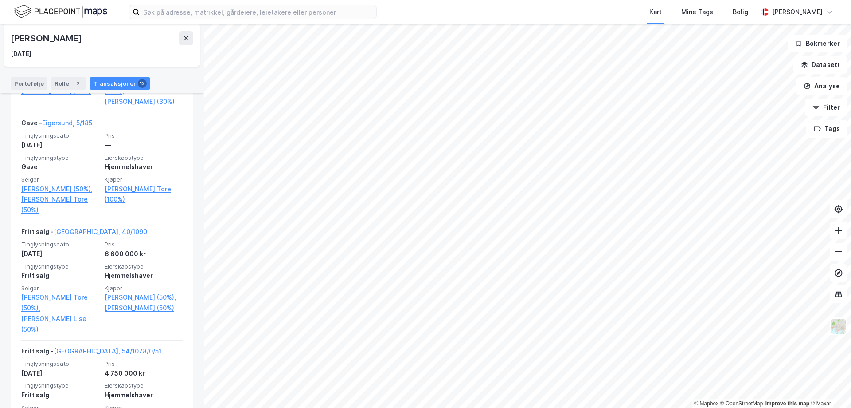
scroll to position [798, 0]
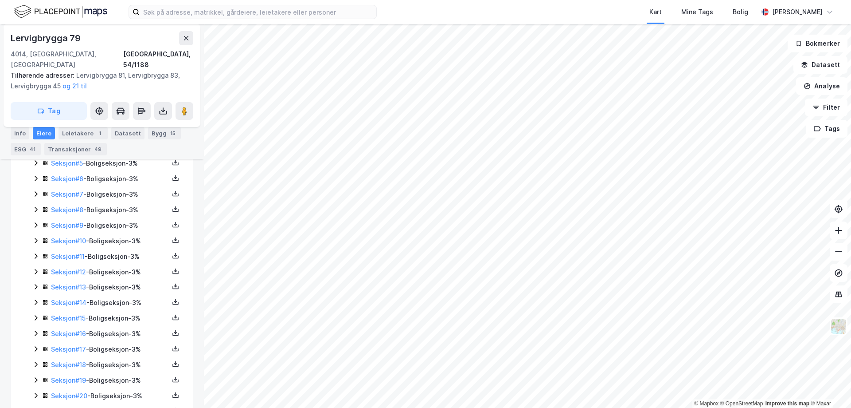
scroll to position [75, 0]
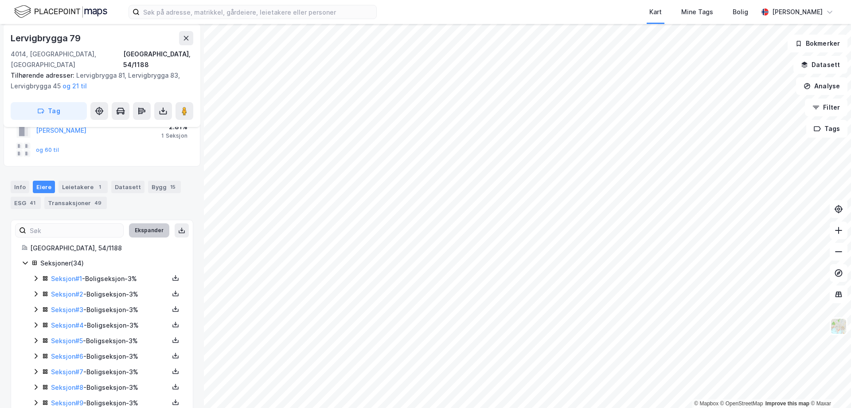
click at [148, 223] on button "Ekspander" at bounding box center [149, 230] width 40 height 14
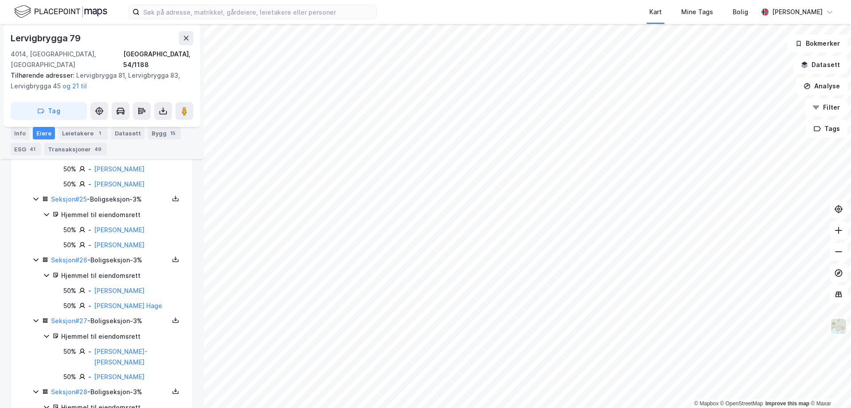
scroll to position [1596, 0]
click at [128, 286] on link "[PERSON_NAME]" at bounding box center [119, 290] width 51 height 8
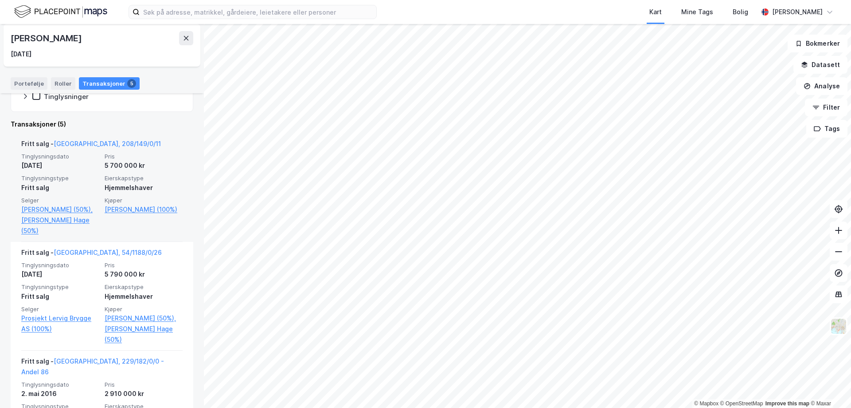
scroll to position [177, 0]
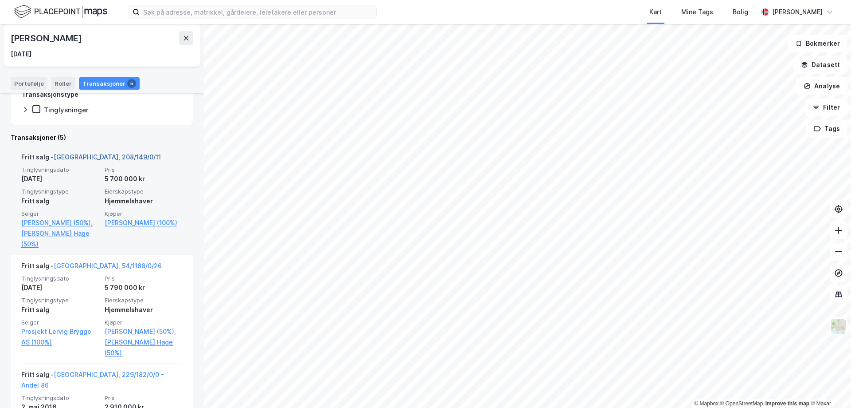
click at [81, 158] on link "[GEOGRAPHIC_DATA], 208/149/0/11" at bounding box center [107, 157] width 107 height 8
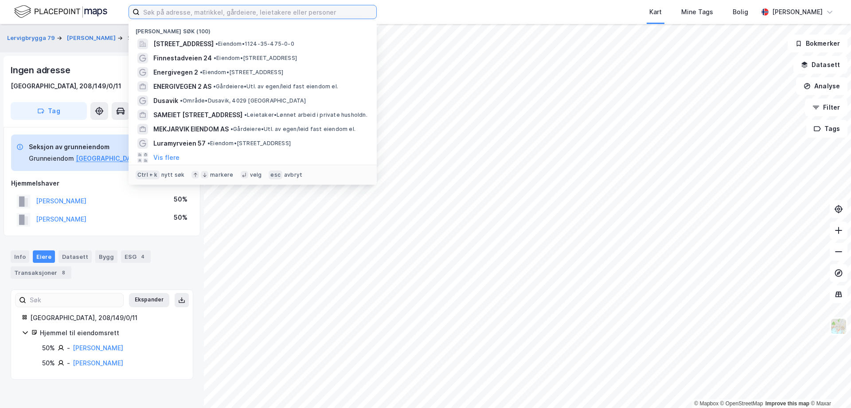
click at [187, 11] on input at bounding box center [258, 11] width 237 height 13
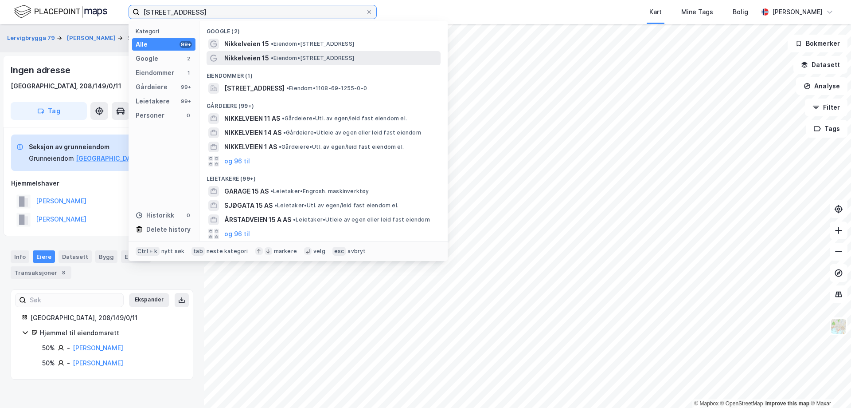
type input "[STREET_ADDRESS]"
click at [249, 59] on span "Nikkelveien 15" at bounding box center [246, 58] width 45 height 11
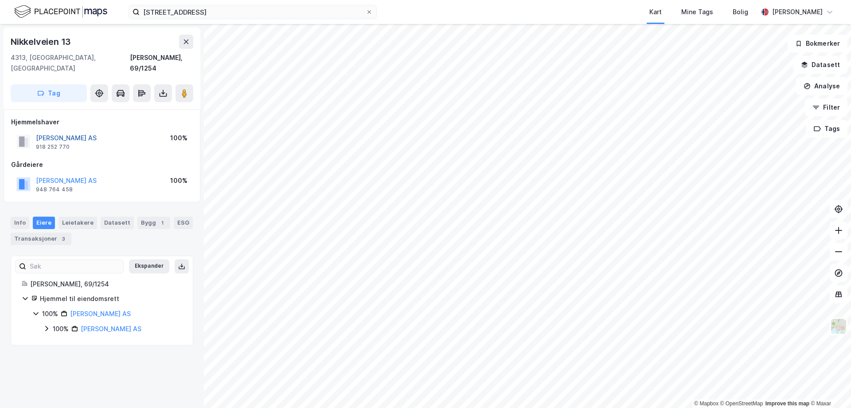
click at [0, 0] on button "[PERSON_NAME] AS" at bounding box center [0, 0] width 0 height 0
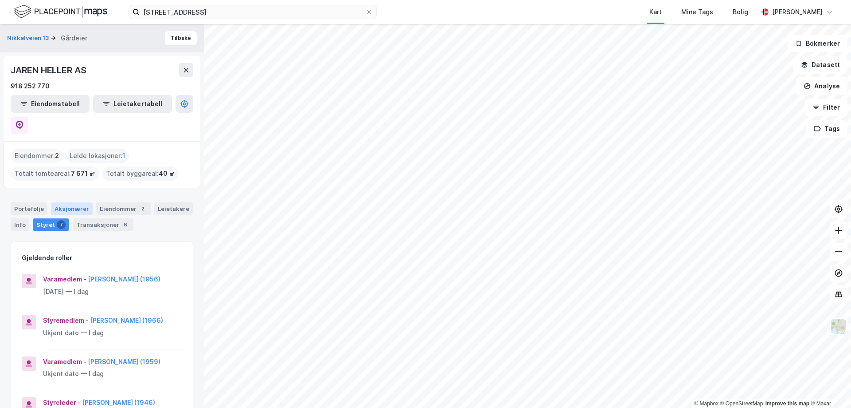
click at [62, 202] on div "Aksjonærer" at bounding box center [72, 208] width 42 height 12
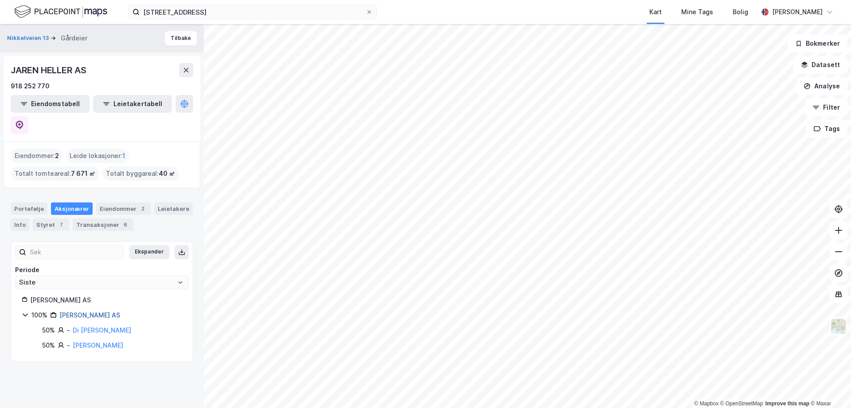
click at [72, 311] on link "[PERSON_NAME] AS" at bounding box center [89, 315] width 61 height 8
click at [173, 41] on button "Tilbake" at bounding box center [181, 38] width 32 height 14
